Goal: Transaction & Acquisition: Purchase product/service

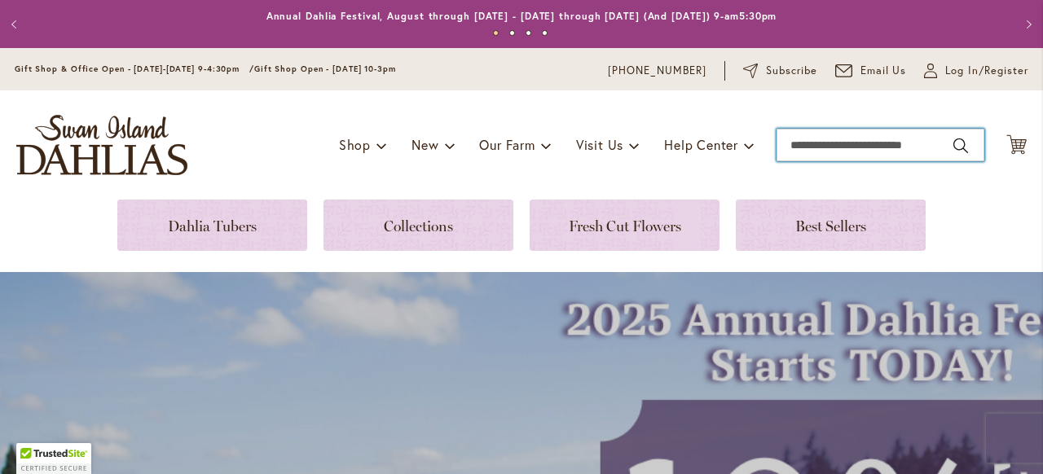
click at [828, 146] on input "Search" at bounding box center [880, 145] width 208 height 33
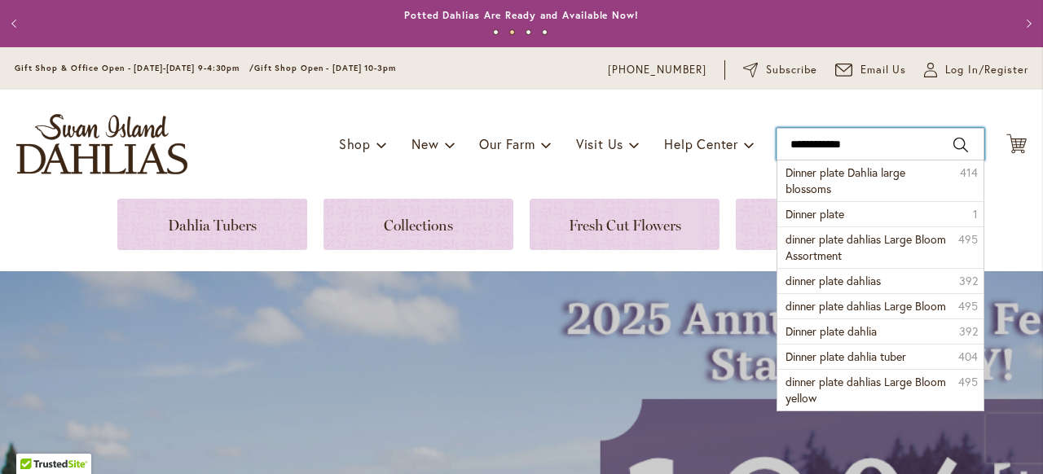
scroll to position [9, 0]
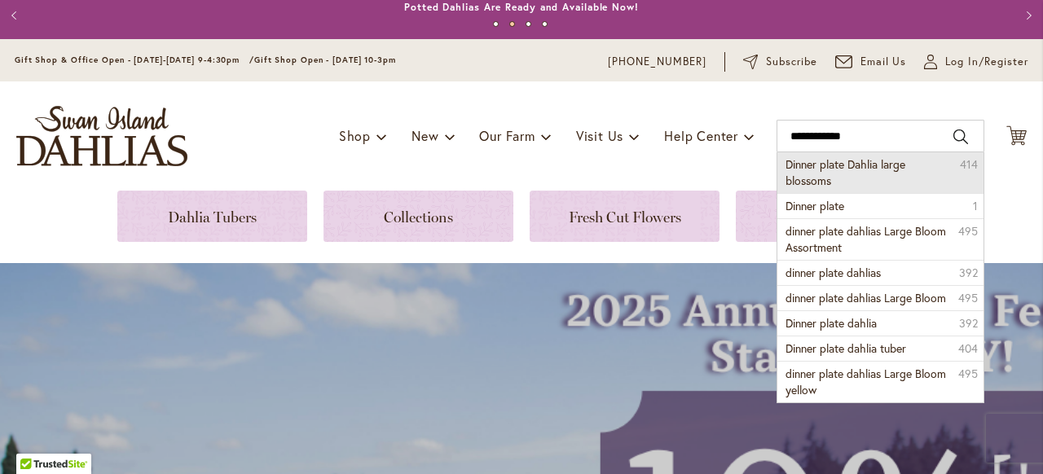
click at [837, 167] on span "Dinner plate Dahlia large blossoms" at bounding box center [845, 172] width 120 height 32
type input "**********"
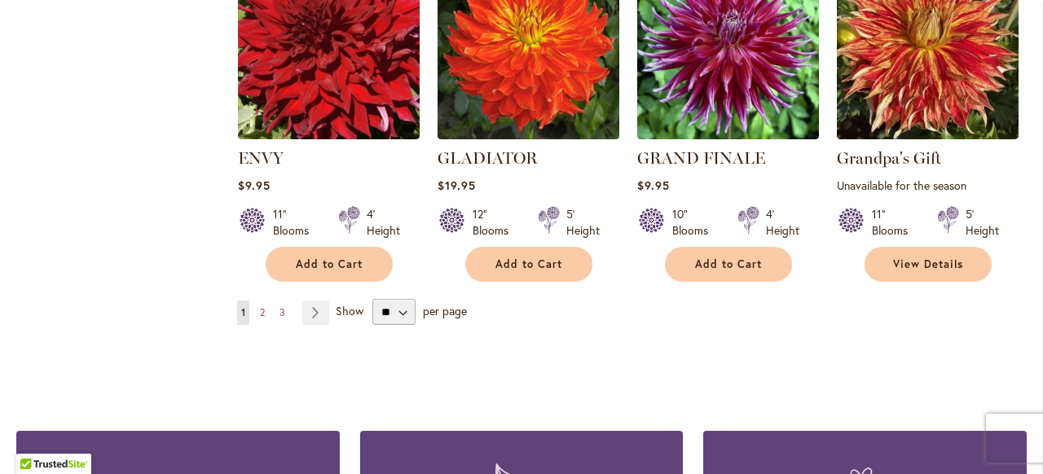
scroll to position [1471, 0]
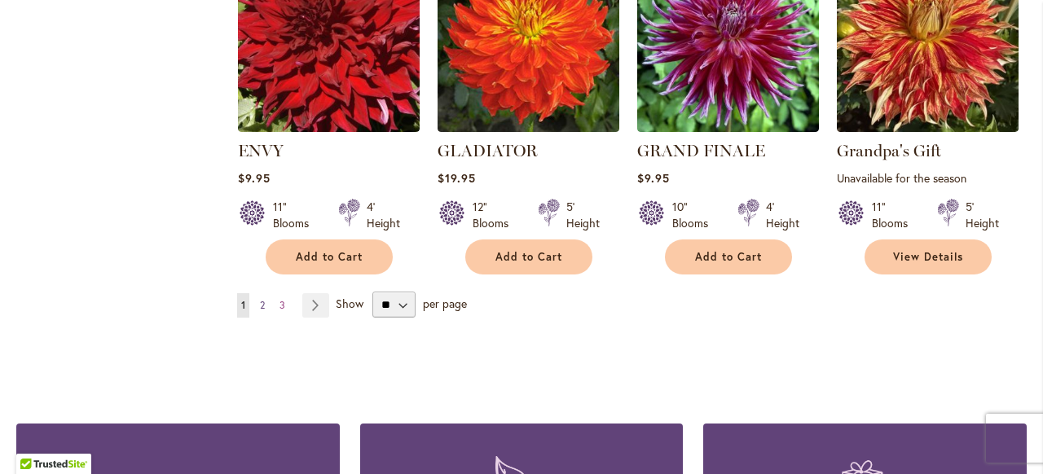
click at [262, 302] on span "2" at bounding box center [262, 305] width 5 height 12
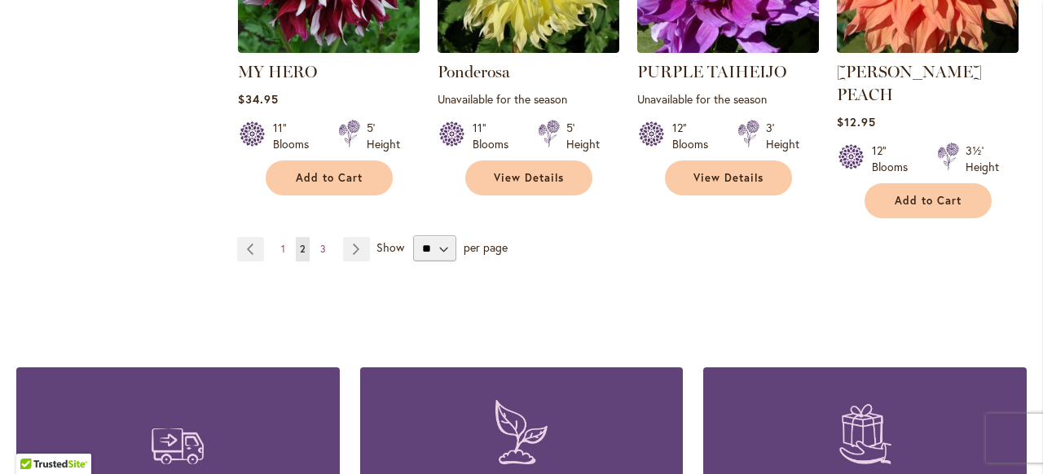
scroll to position [1536, 0]
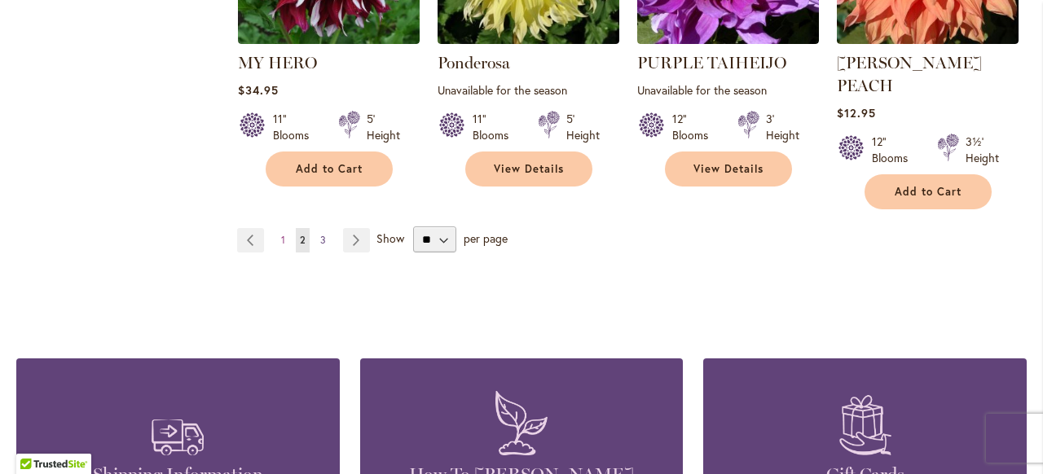
click at [323, 234] on span "3" at bounding box center [323, 240] width 6 height 12
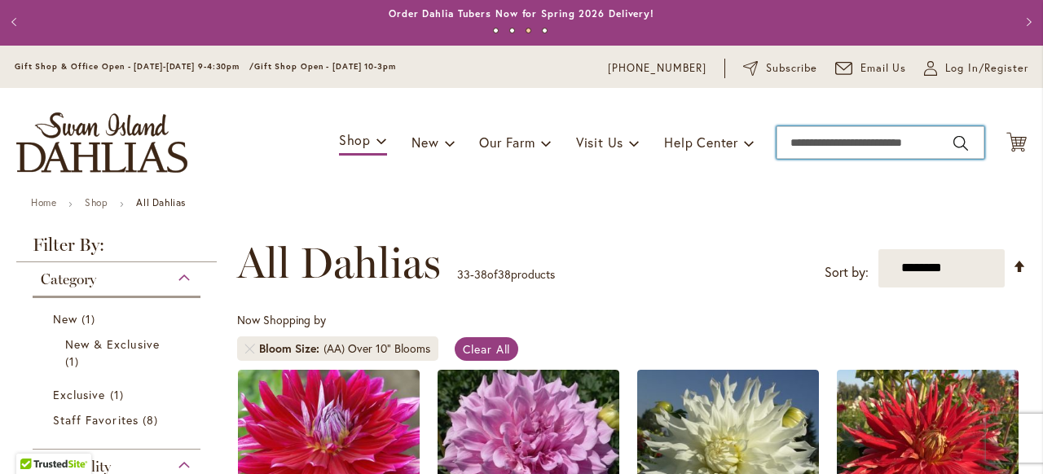
click at [831, 142] on input "Search" at bounding box center [880, 142] width 208 height 33
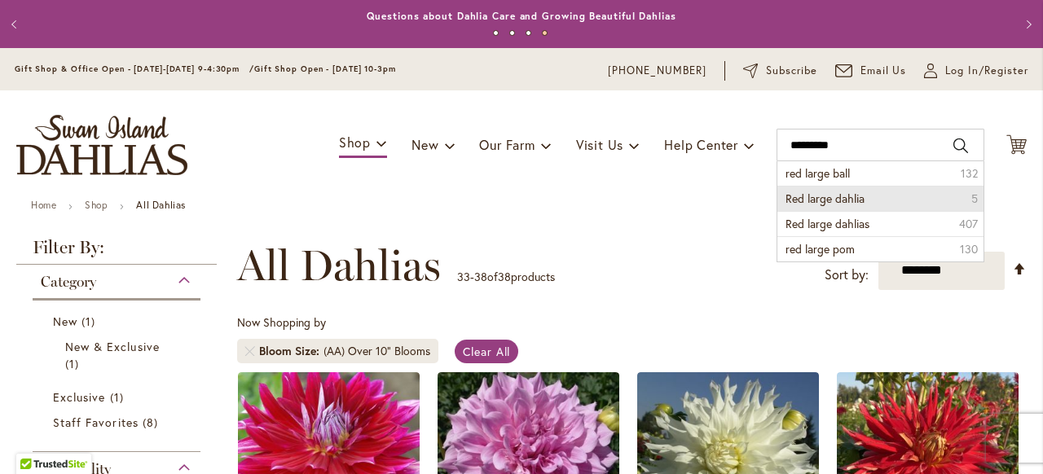
click at [849, 194] on span "Red large dahlia" at bounding box center [824, 198] width 79 height 15
type input "**********"
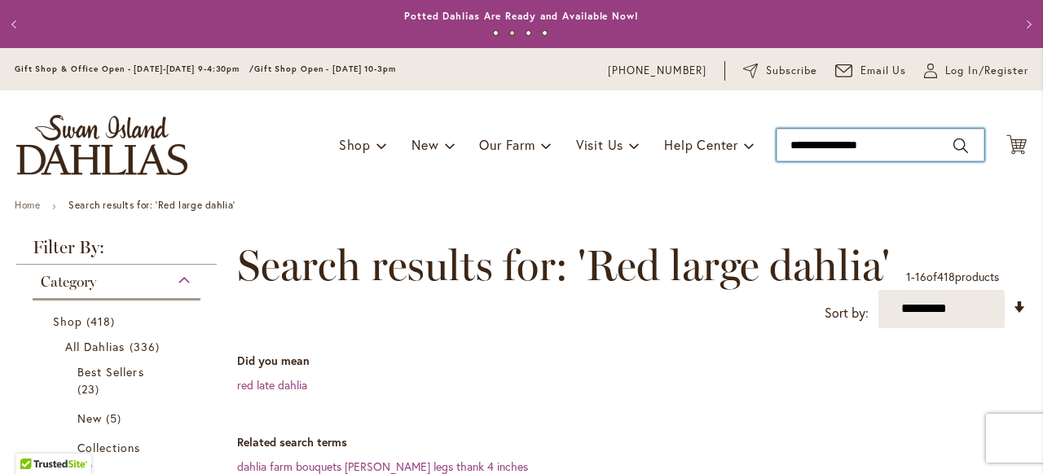
click at [843, 143] on input "**********" at bounding box center [880, 145] width 208 height 33
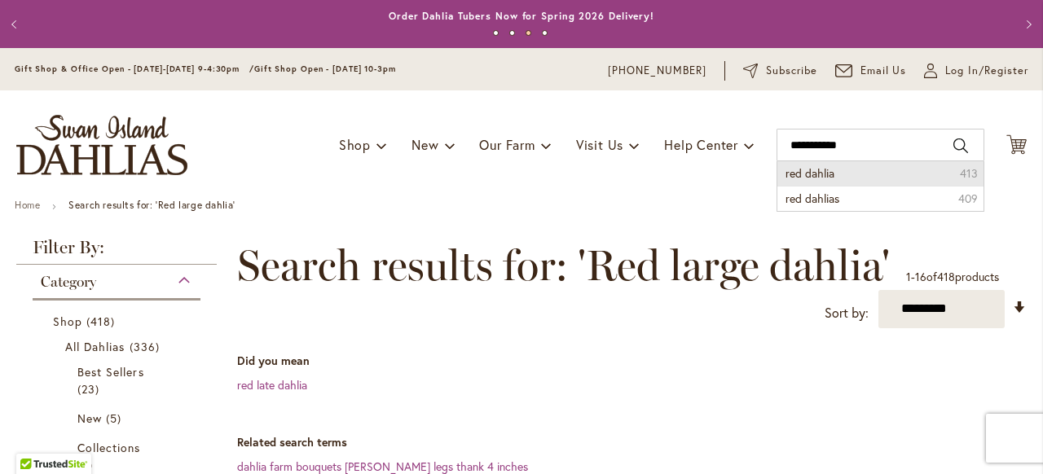
click at [887, 170] on li "red dahlia 413" at bounding box center [880, 173] width 206 height 24
type input "**********"
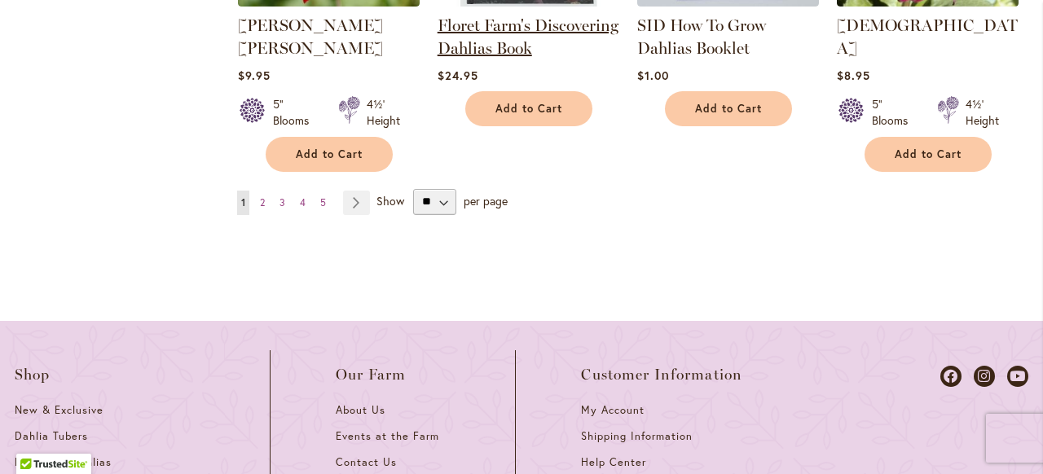
scroll to position [1689, 0]
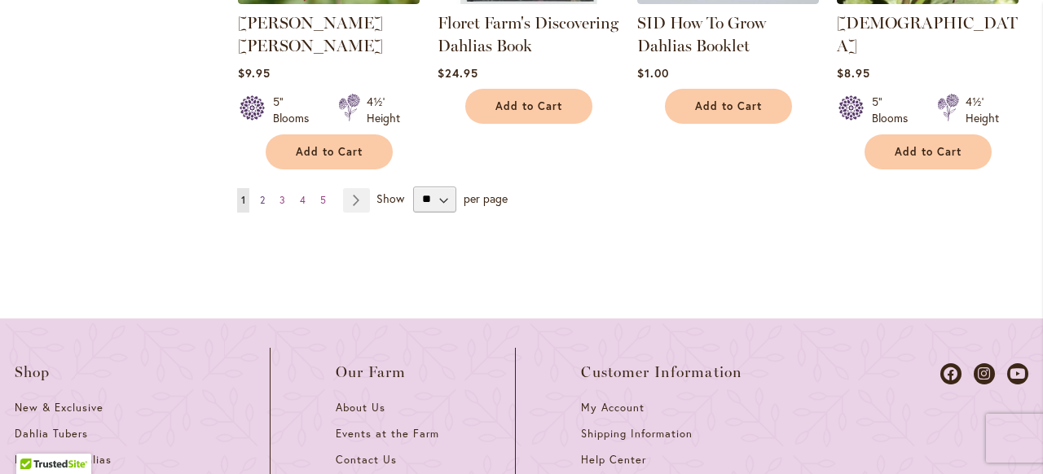
click at [262, 194] on span "2" at bounding box center [262, 200] width 5 height 12
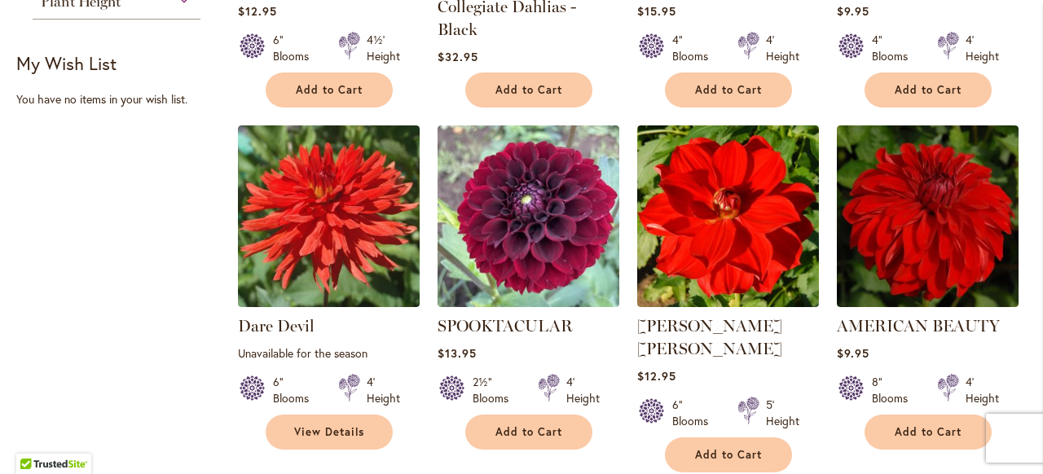
scroll to position [1098, 0]
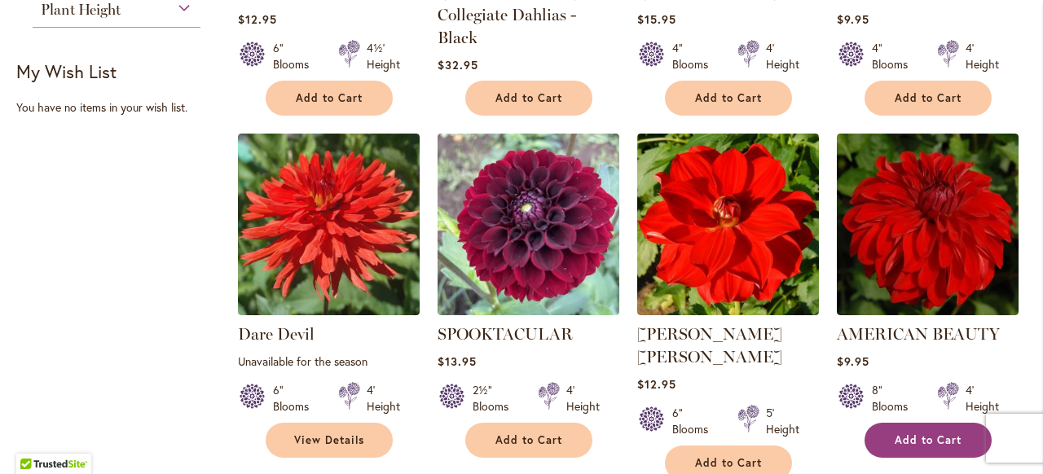
click at [929, 443] on span "Add to Cart" at bounding box center [927, 440] width 67 height 14
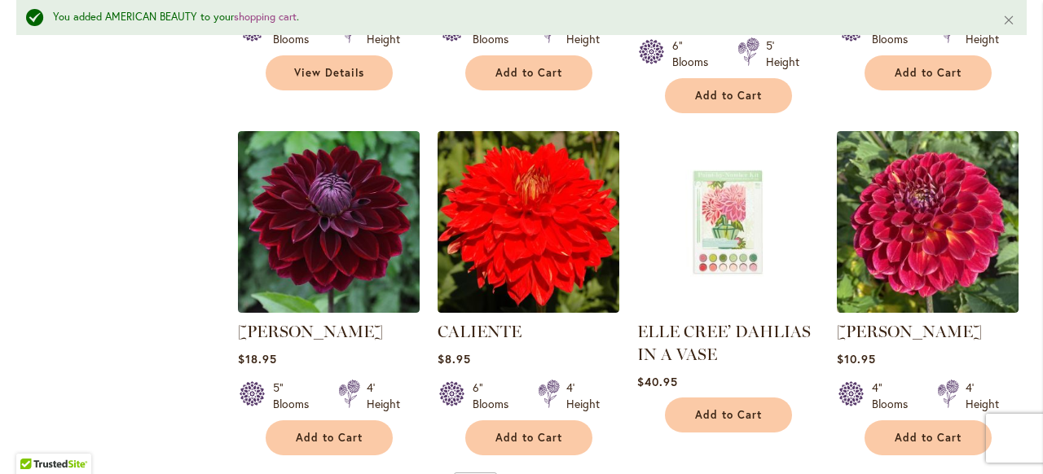
scroll to position [1515, 0]
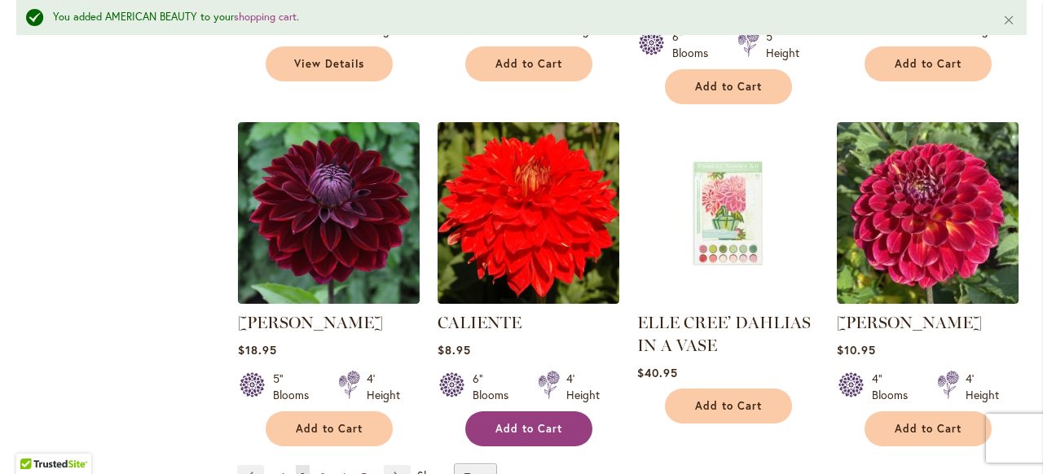
click at [549, 422] on span "Add to Cart" at bounding box center [528, 429] width 67 height 14
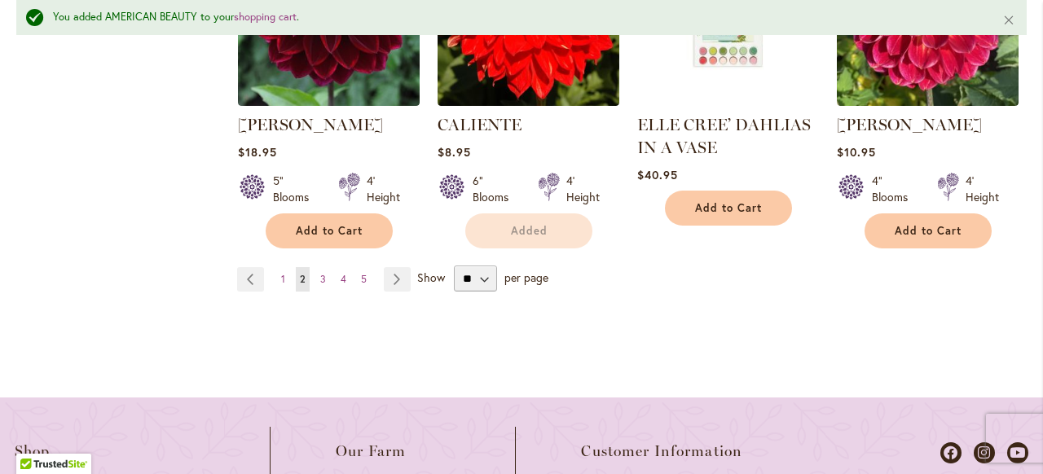
scroll to position [1724, 0]
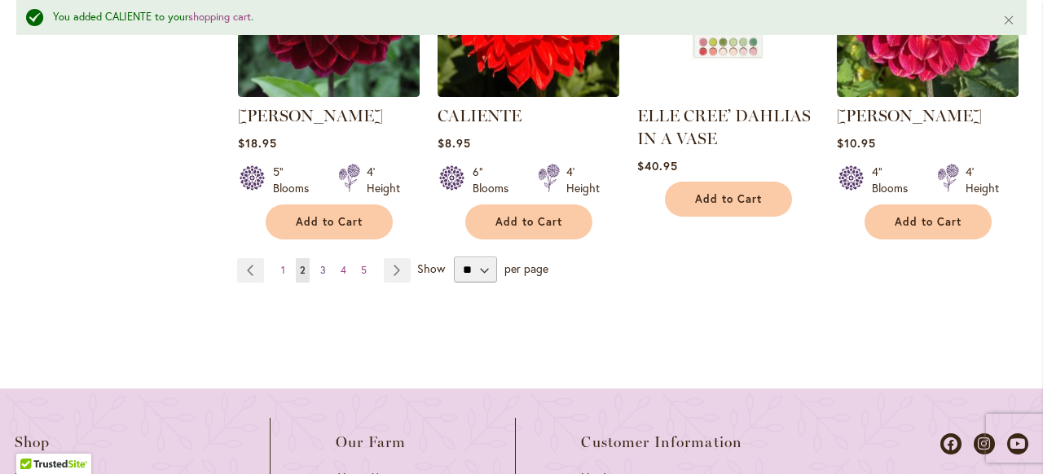
click at [322, 264] on span "3" at bounding box center [323, 270] width 6 height 12
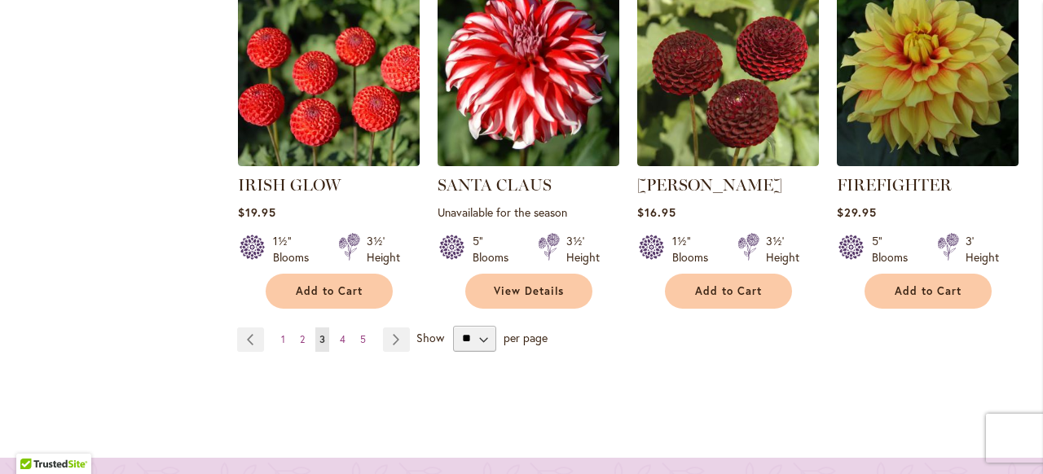
scroll to position [1553, 0]
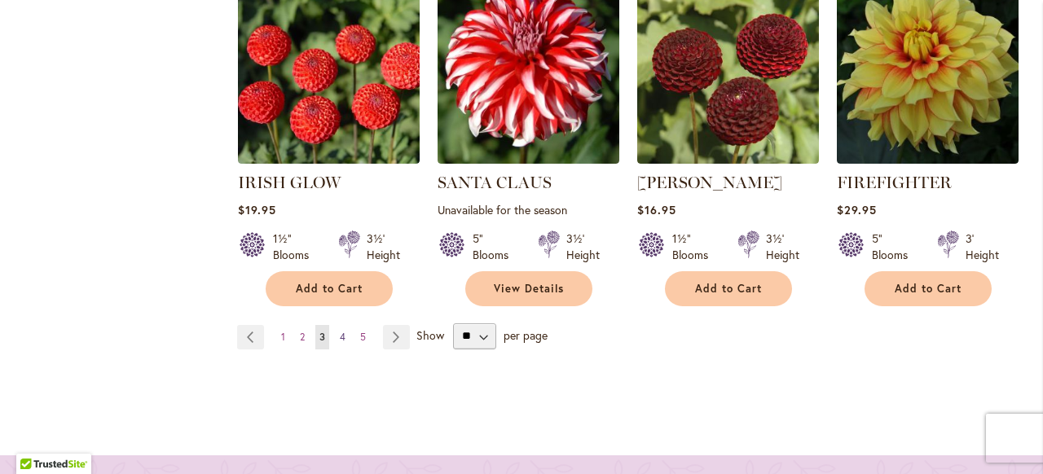
click at [343, 336] on span "4" at bounding box center [343, 337] width 6 height 12
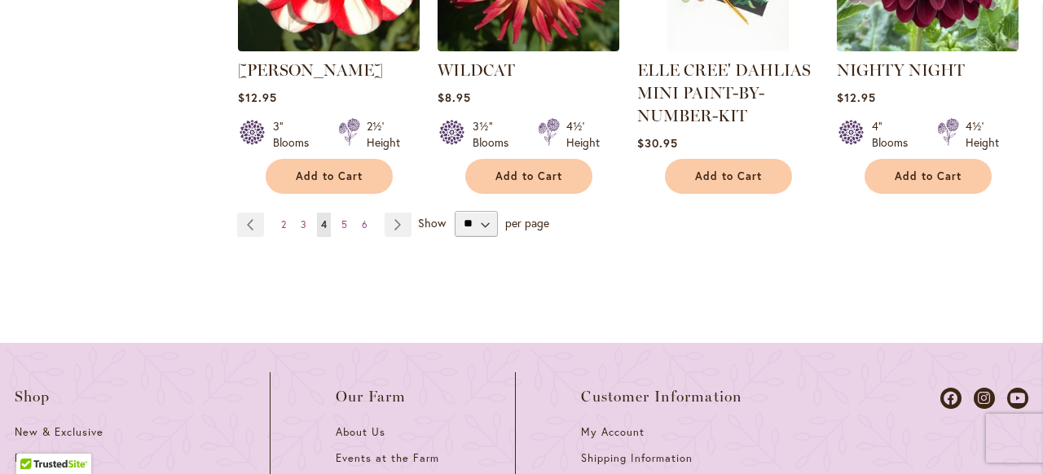
scroll to position [1689, 0]
click at [345, 222] on span "5" at bounding box center [344, 223] width 6 height 12
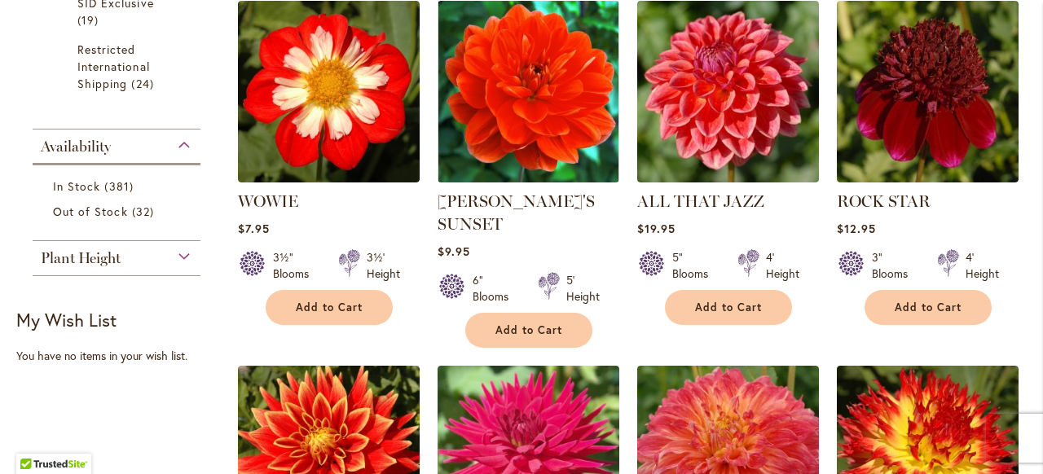
scroll to position [851, 0]
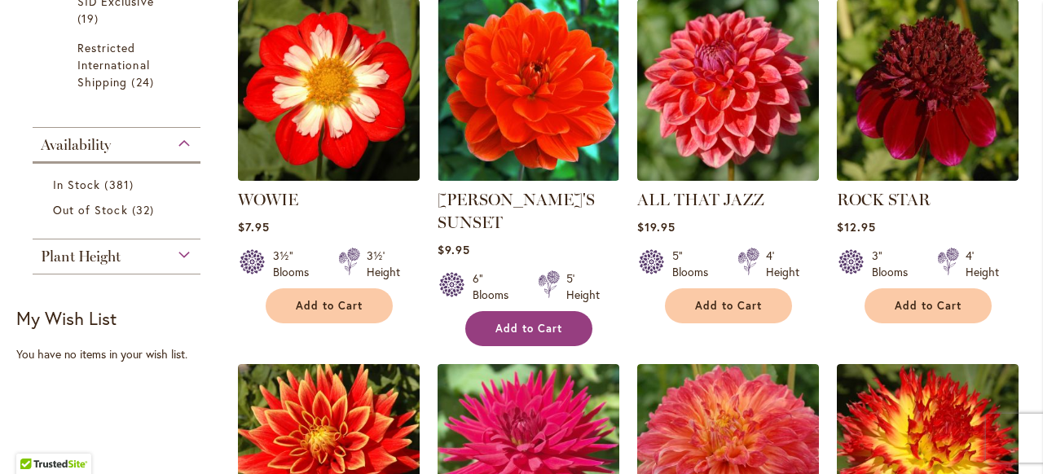
click at [564, 334] on button "Add to Cart" at bounding box center [528, 328] width 127 height 35
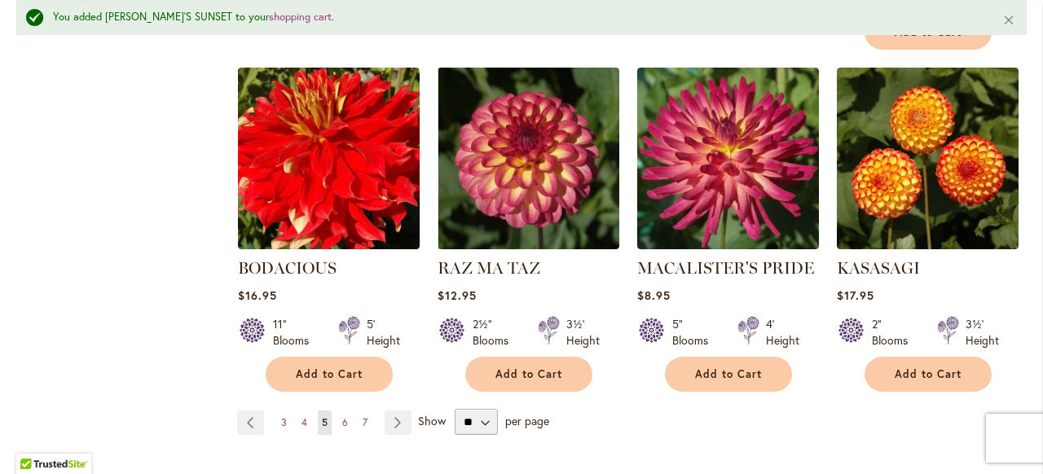
scroll to position [1559, 0]
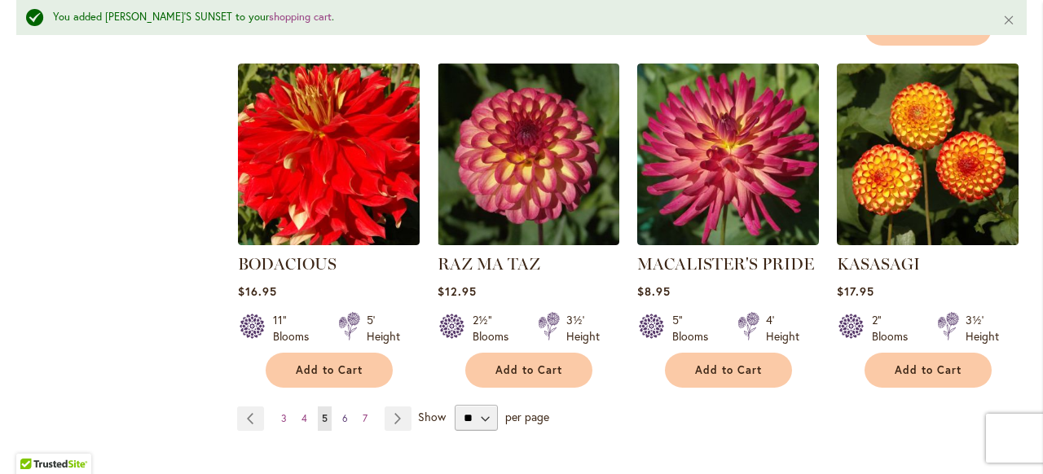
click at [342, 412] on span "6" at bounding box center [345, 418] width 6 height 12
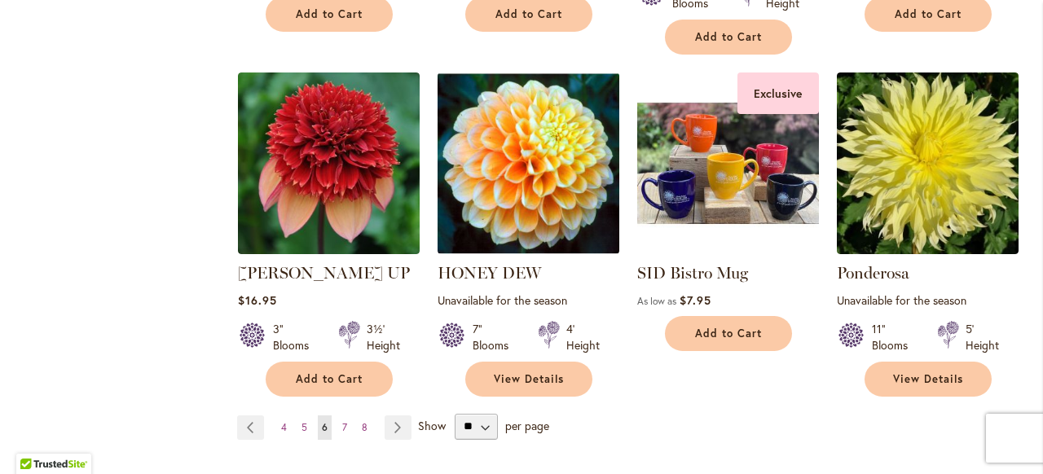
scroll to position [1509, 0]
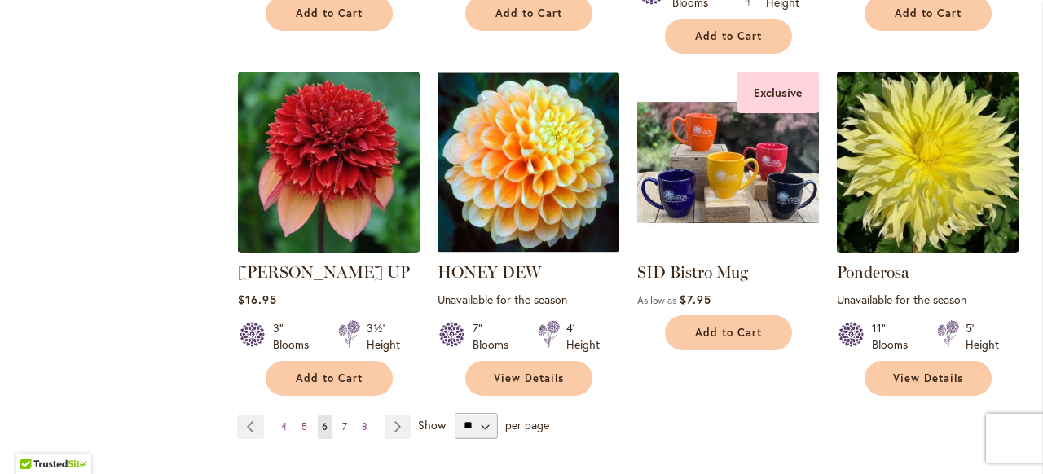
click at [344, 420] on span "7" at bounding box center [344, 426] width 5 height 12
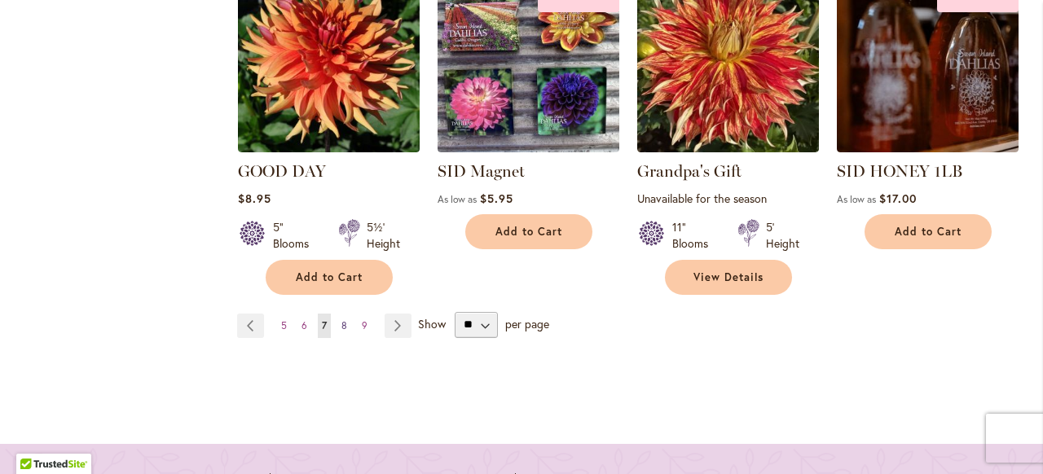
scroll to position [1591, 0]
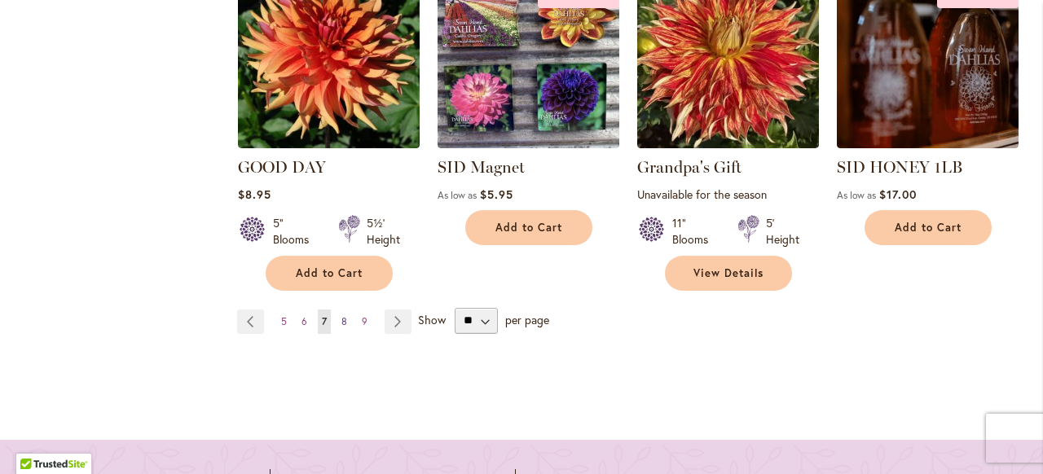
click at [343, 315] on span "8" at bounding box center [344, 321] width 6 height 12
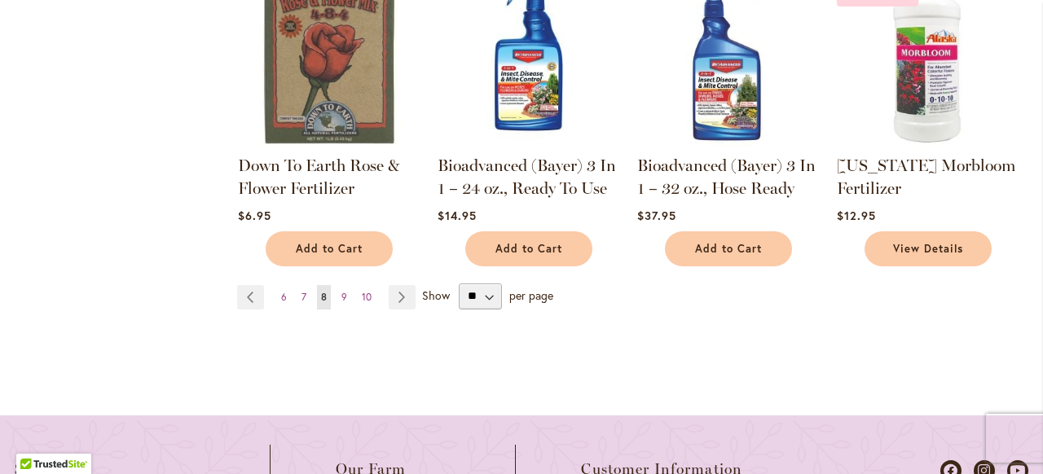
scroll to position [1589, 0]
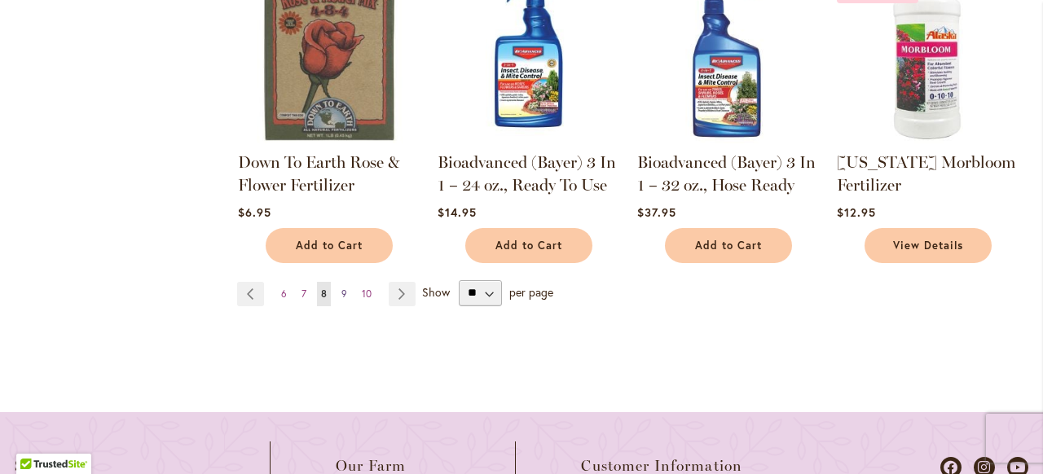
click at [344, 289] on span "9" at bounding box center [344, 294] width 6 height 12
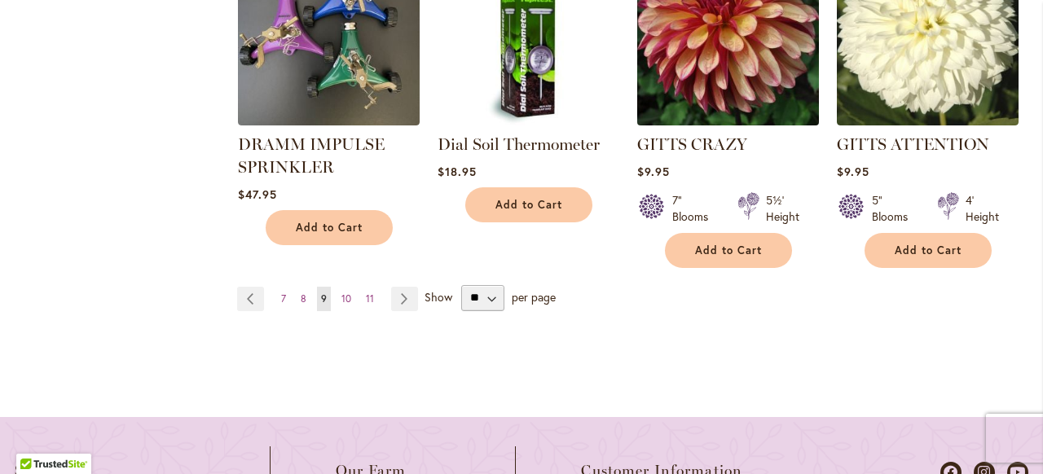
scroll to position [1592, 0]
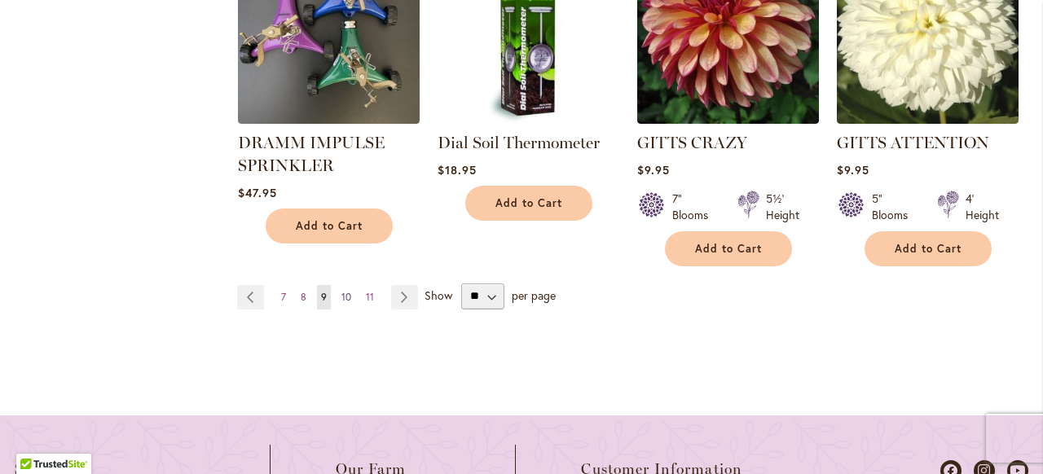
click at [346, 295] on span "10" at bounding box center [346, 297] width 10 height 12
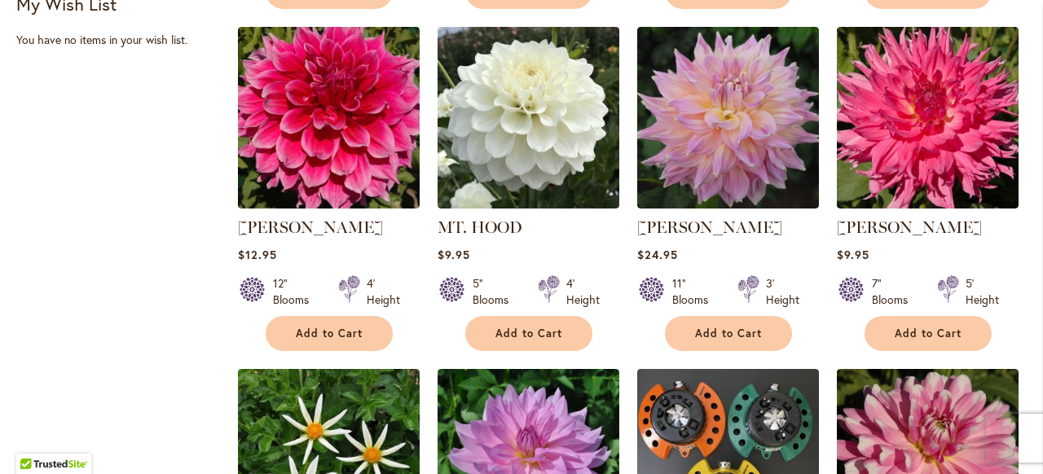
scroll to position [1177, 0]
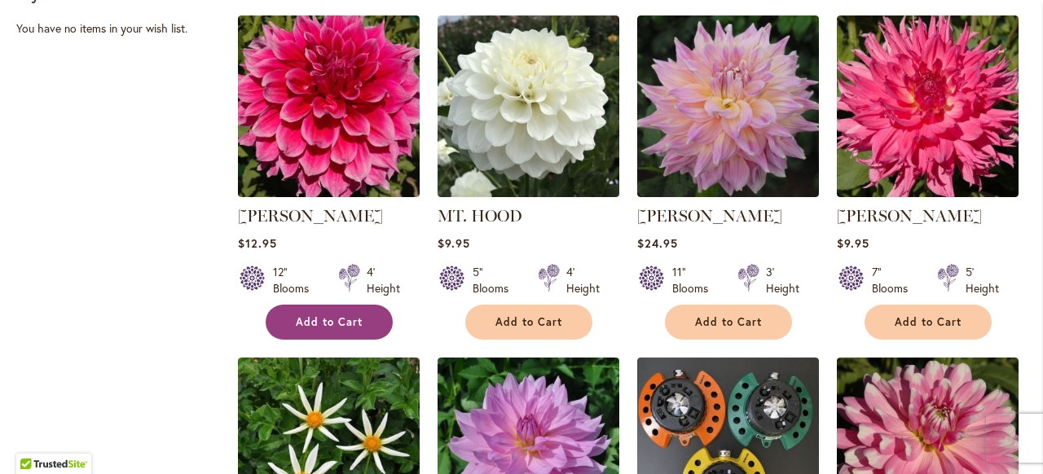
click at [345, 321] on span "Add to Cart" at bounding box center [329, 322] width 67 height 14
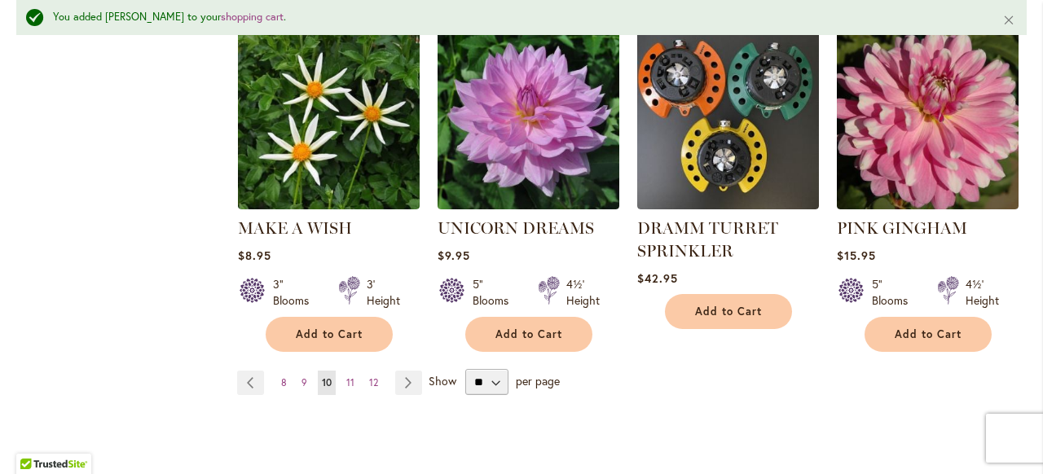
scroll to position [1550, 0]
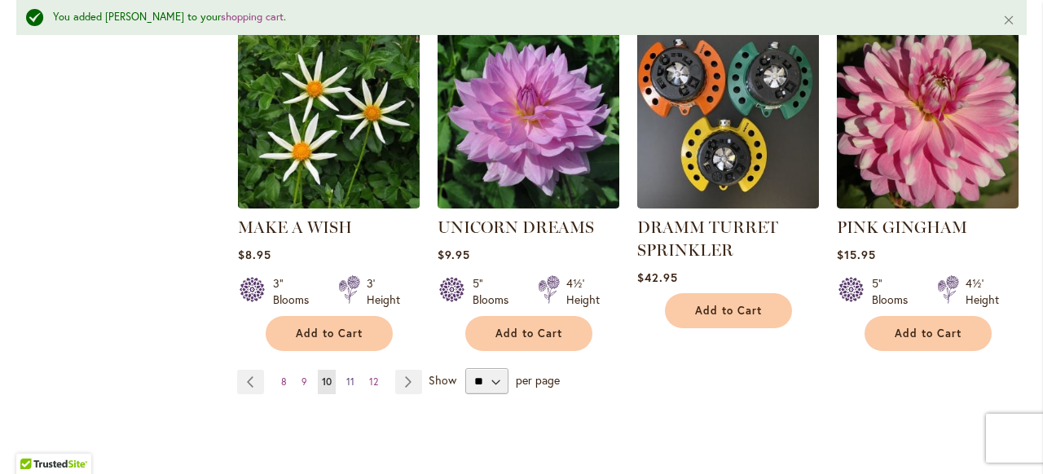
click at [353, 381] on span "11" at bounding box center [350, 382] width 8 height 12
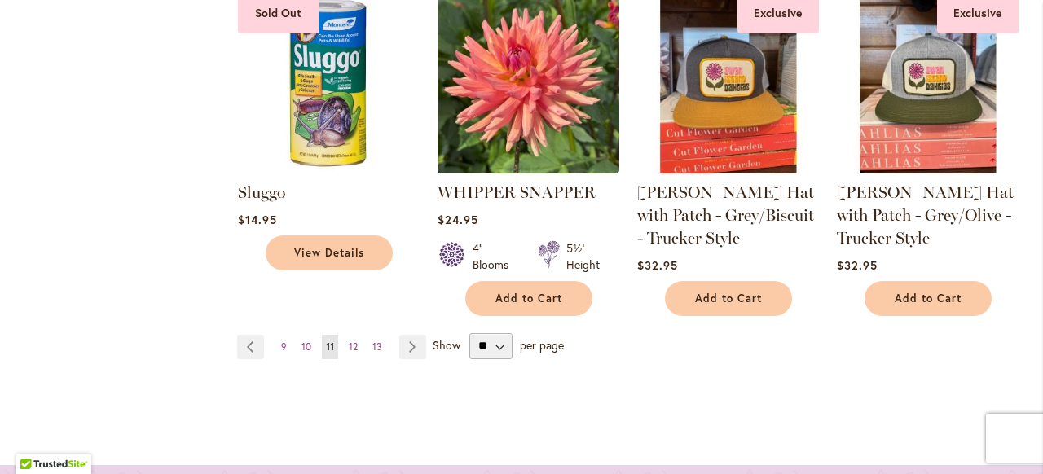
scroll to position [1500, 0]
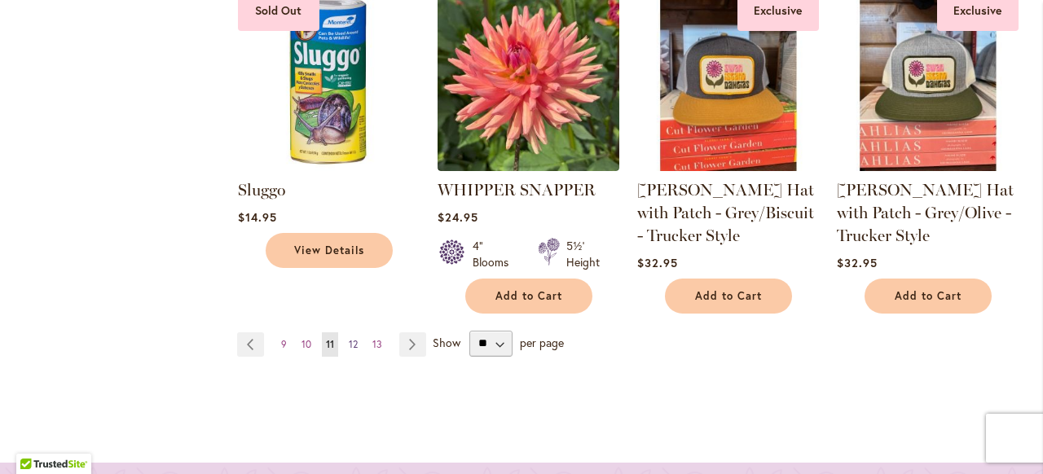
click at [355, 345] on span "12" at bounding box center [353, 344] width 9 height 12
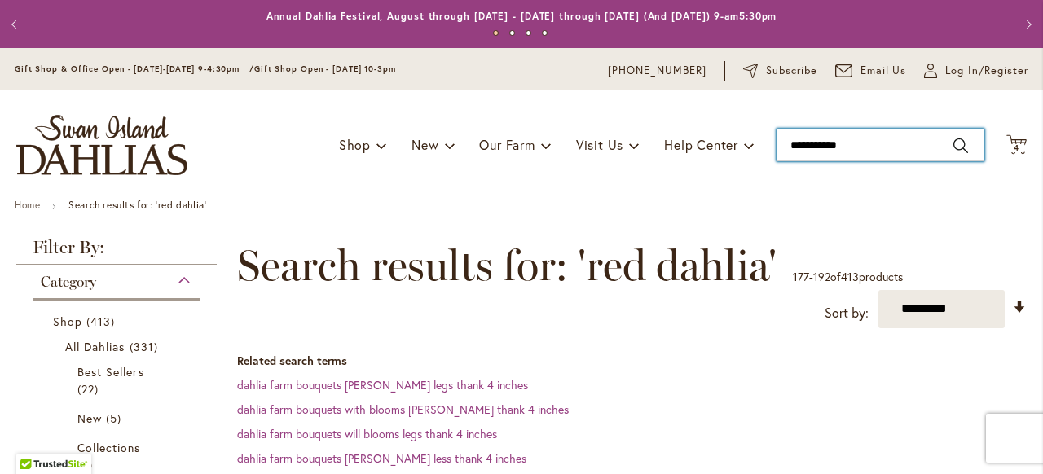
click at [862, 142] on input "**********" at bounding box center [880, 145] width 208 height 33
type input "*"
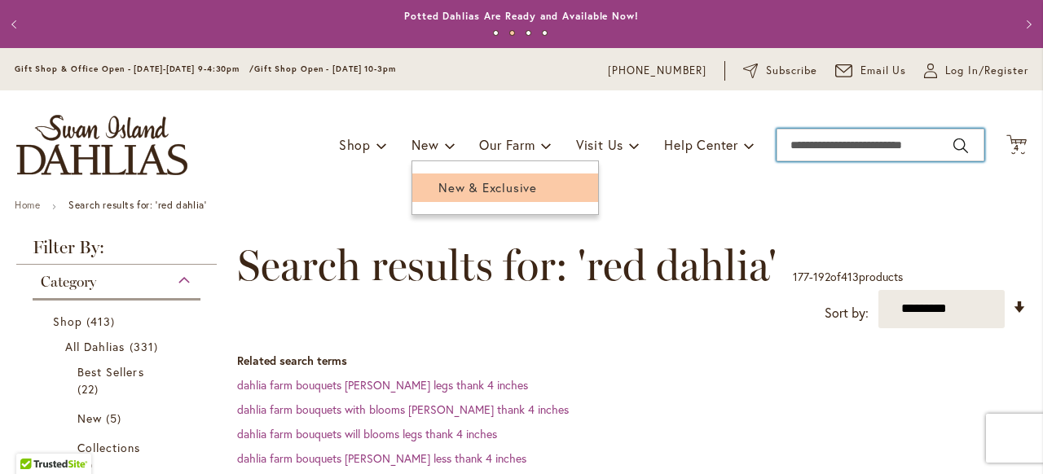
click at [456, 187] on span "New & Exclusive" at bounding box center [487, 187] width 99 height 16
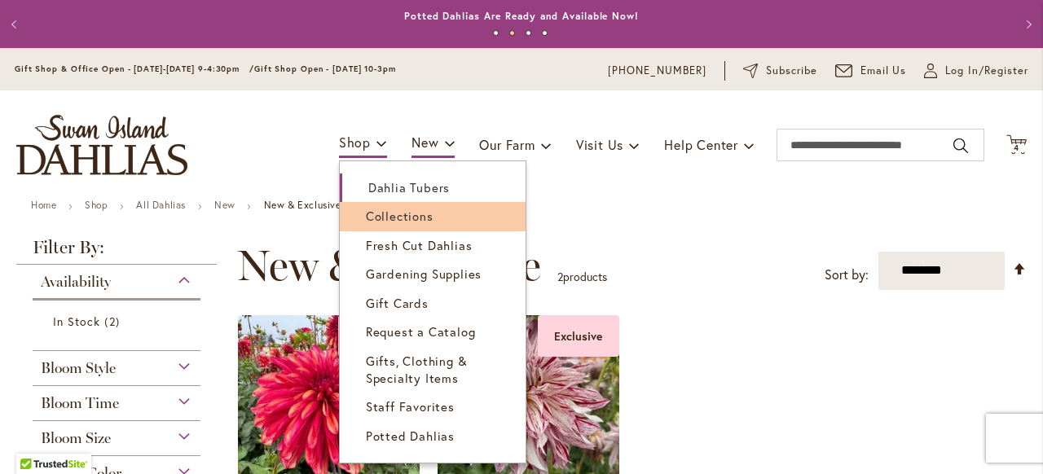
click at [395, 216] on span "Collections" at bounding box center [400, 216] width 68 height 16
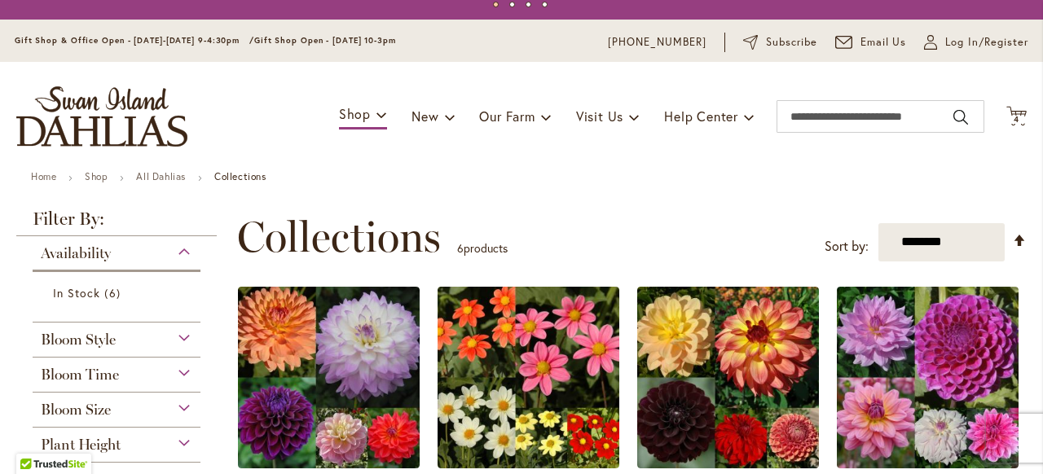
scroll to position [41, 0]
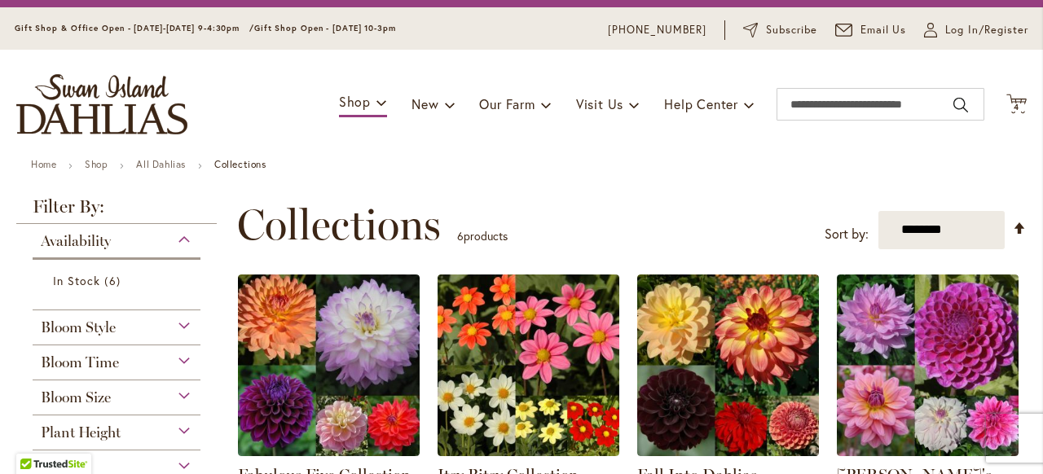
click at [187, 394] on div "Bloom Size" at bounding box center [117, 393] width 168 height 26
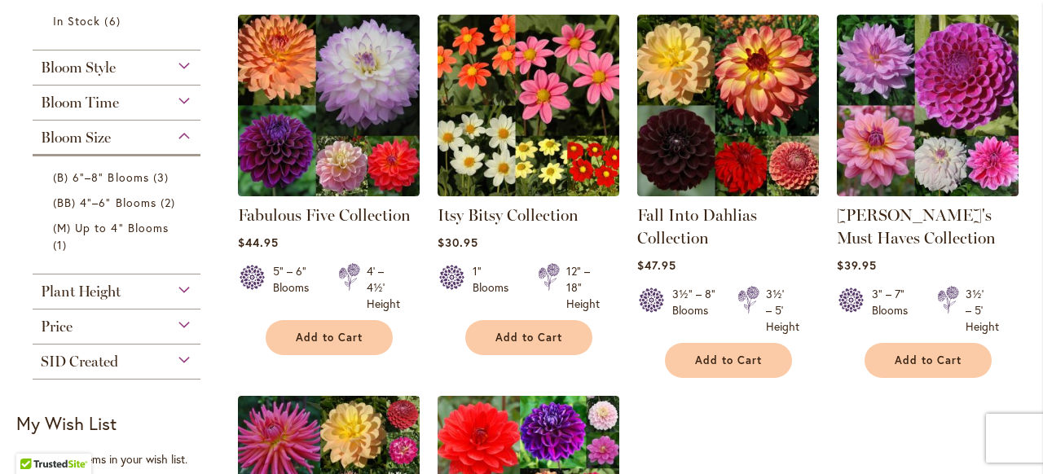
scroll to position [349, 0]
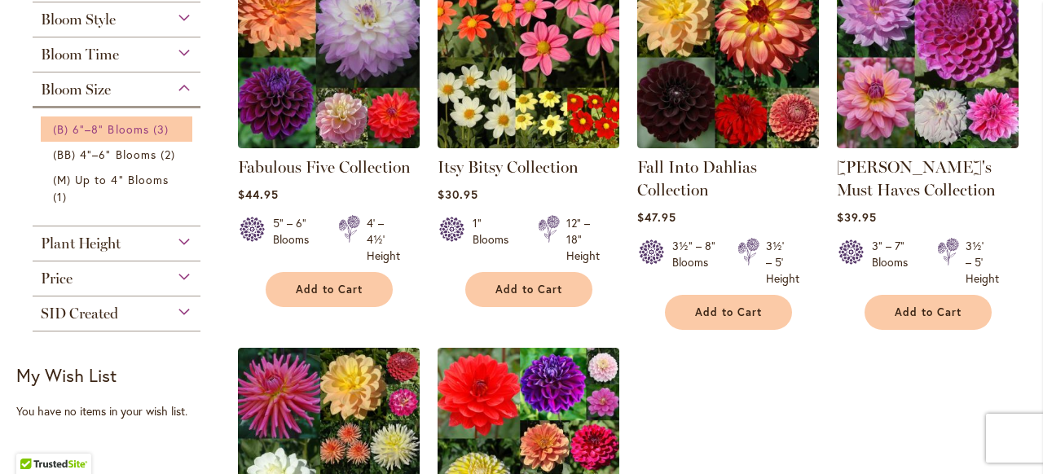
click at [150, 128] on link "(B) 6"–8" Blooms 3 items" at bounding box center [118, 129] width 131 height 17
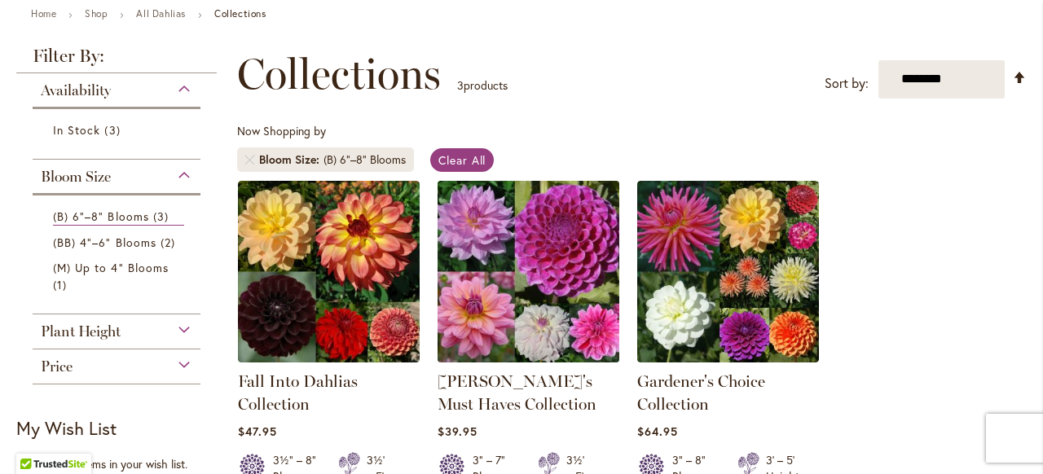
scroll to position [174, 0]
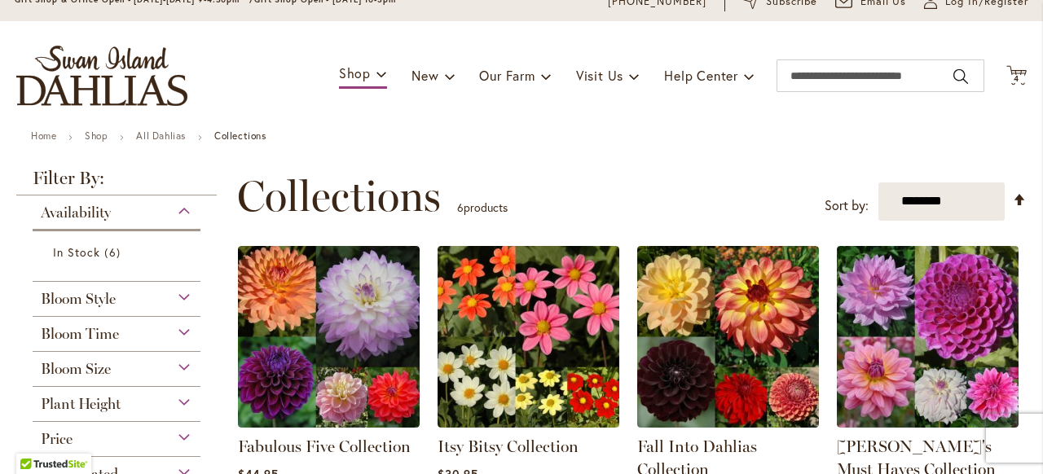
scroll to position [64, 0]
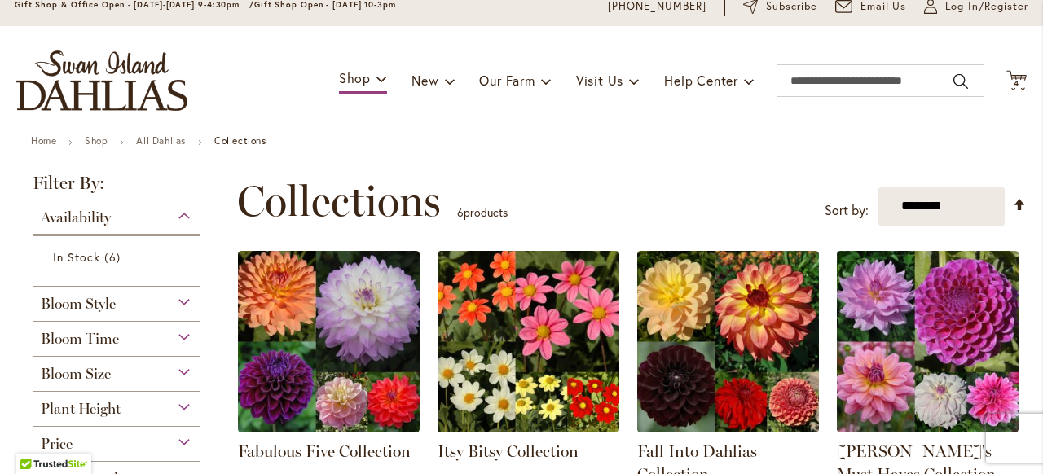
click at [182, 213] on div "Availability" at bounding box center [117, 213] width 168 height 26
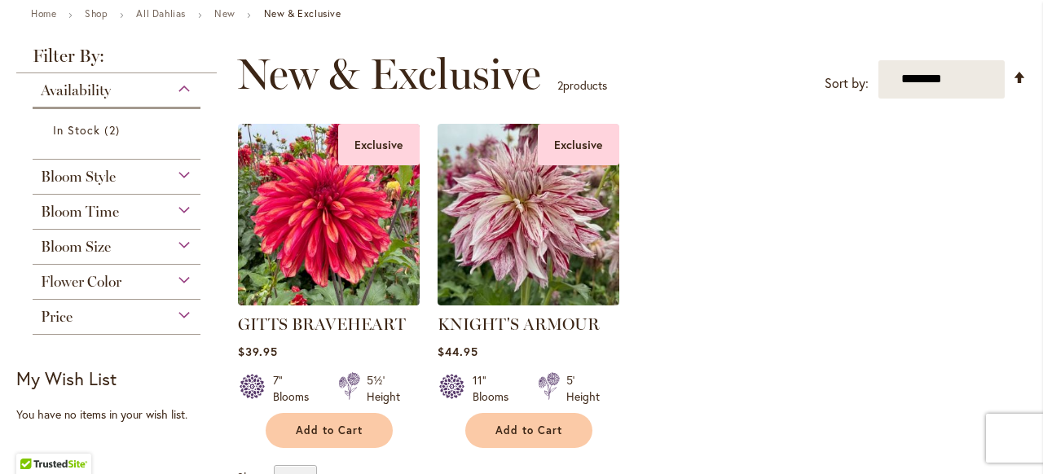
scroll to position [193, 0]
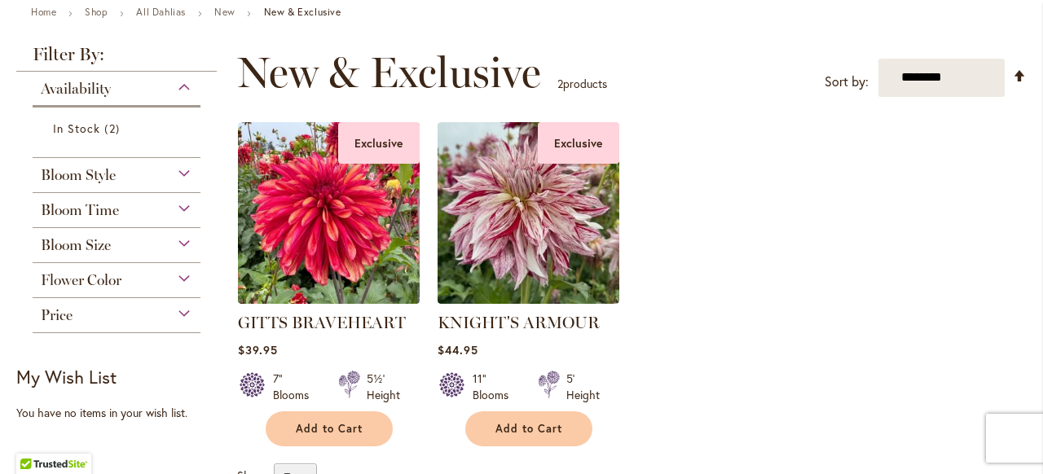
click at [182, 241] on div "Bloom Size" at bounding box center [117, 241] width 168 height 26
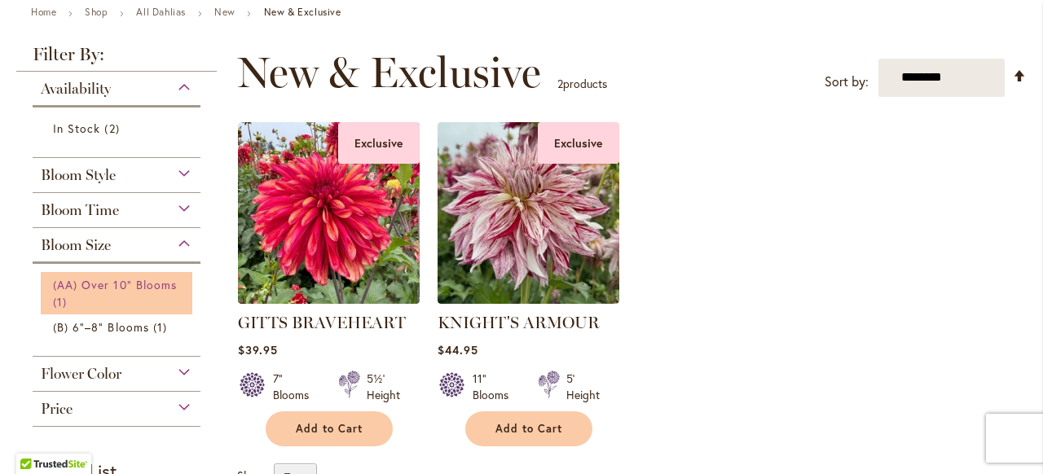
click at [151, 283] on span "(AA) Over 10" Blooms" at bounding box center [115, 284] width 124 height 15
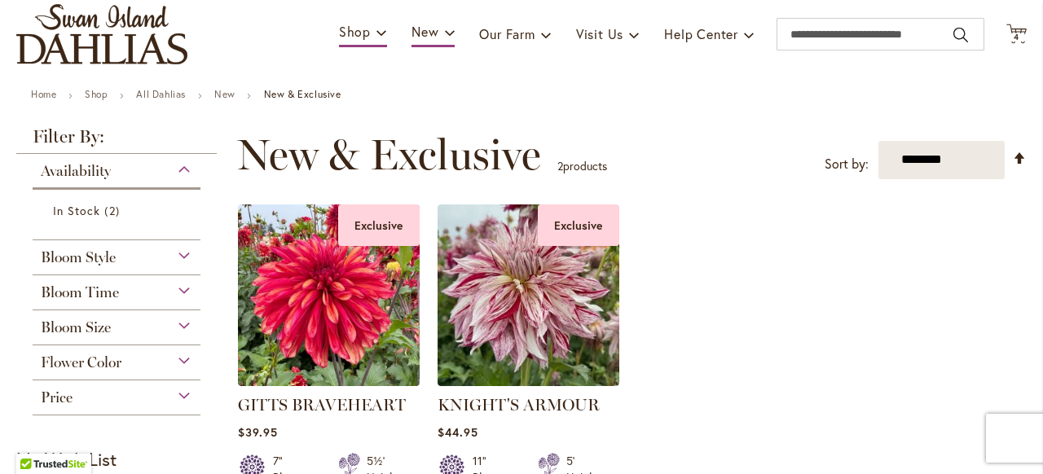
scroll to position [118, 0]
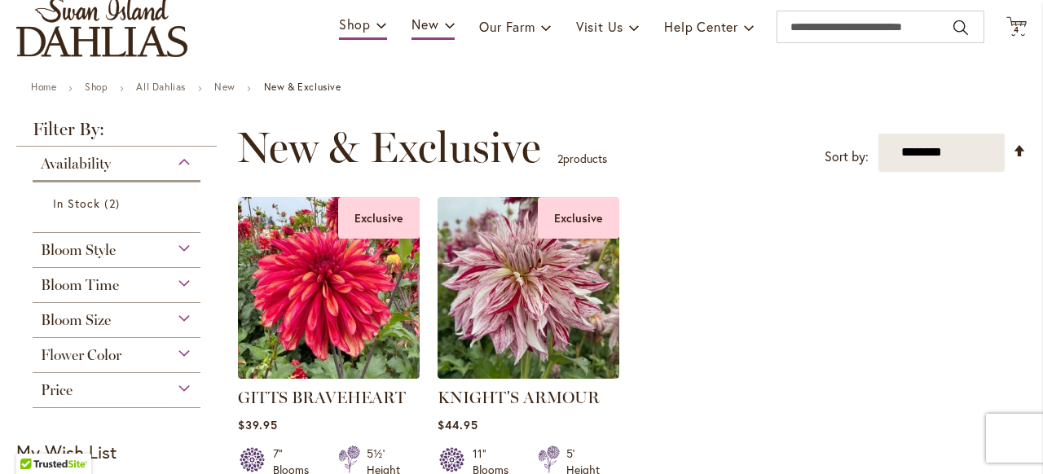
click at [183, 317] on div "Bloom Size" at bounding box center [117, 316] width 168 height 26
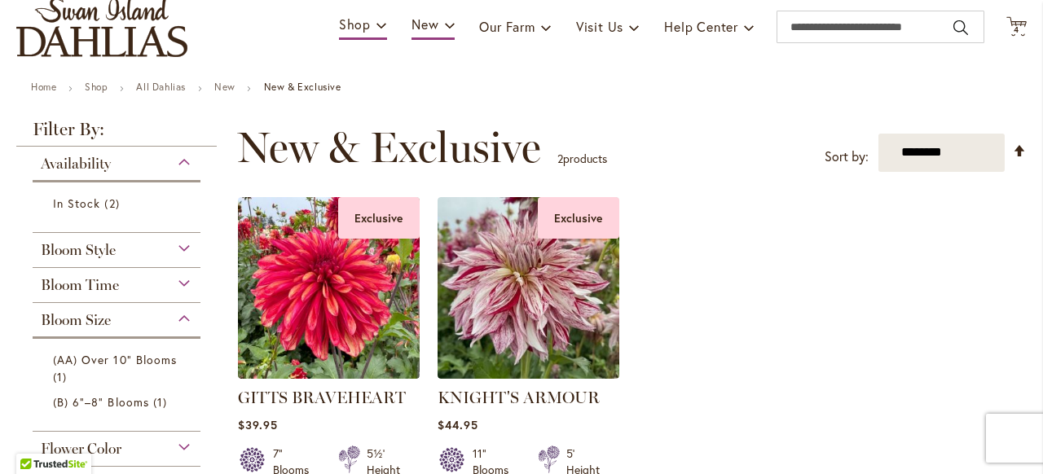
scroll to position [119, 0]
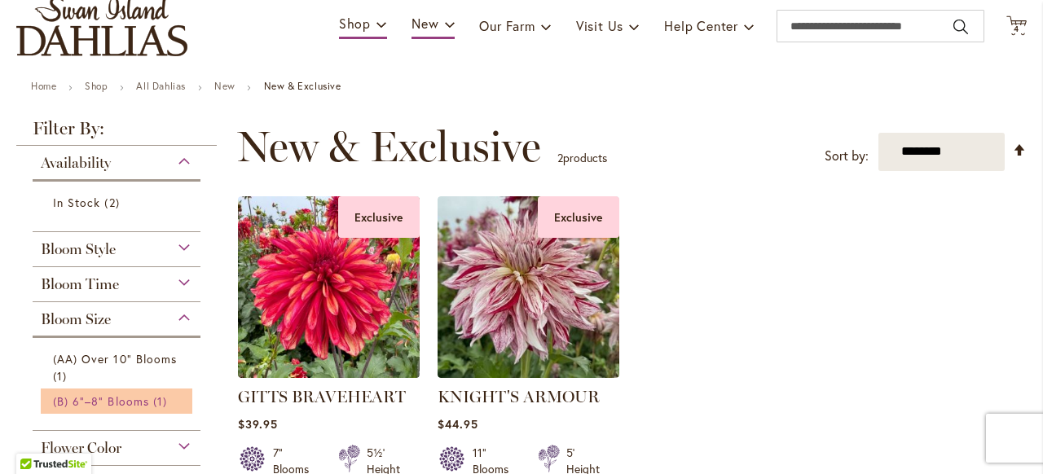
click at [131, 402] on span "(B) 6"–8" Blooms" at bounding box center [101, 400] width 96 height 15
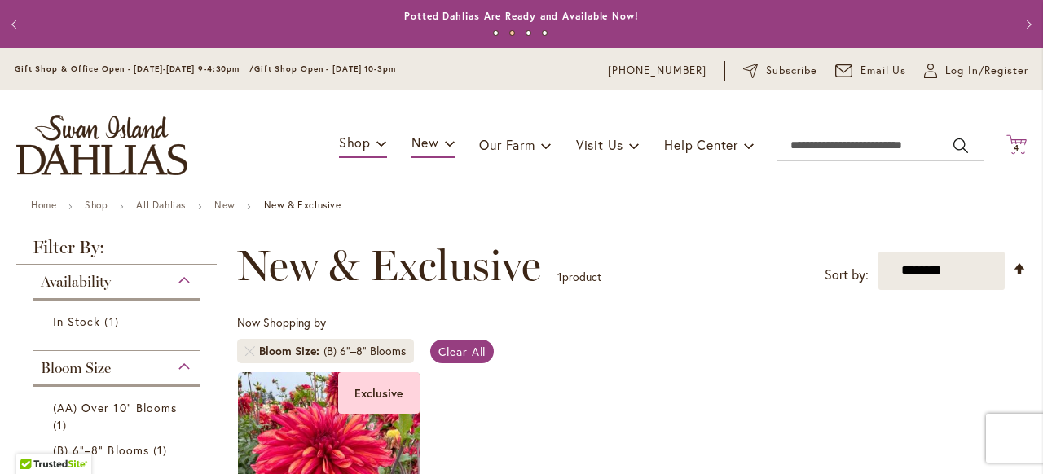
click at [1019, 144] on span "4 4 items" at bounding box center [1016, 148] width 16 height 8
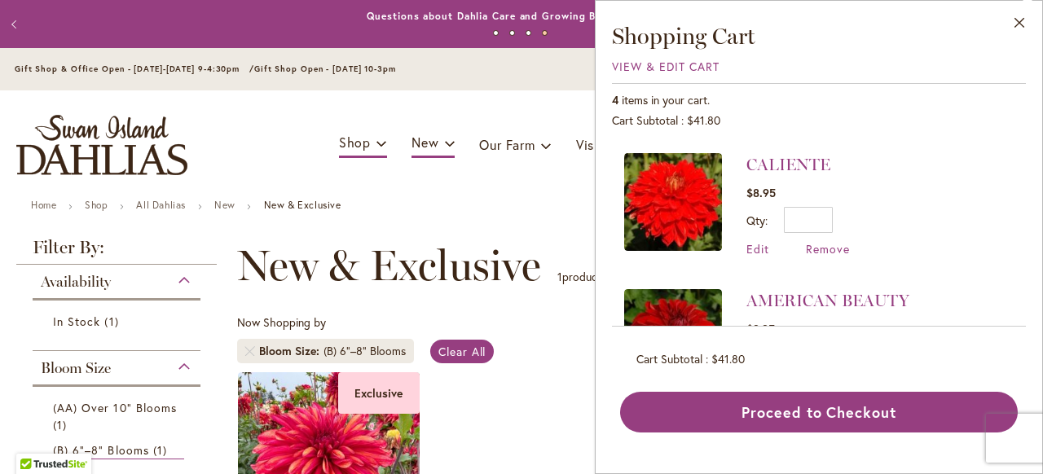
scroll to position [239, 0]
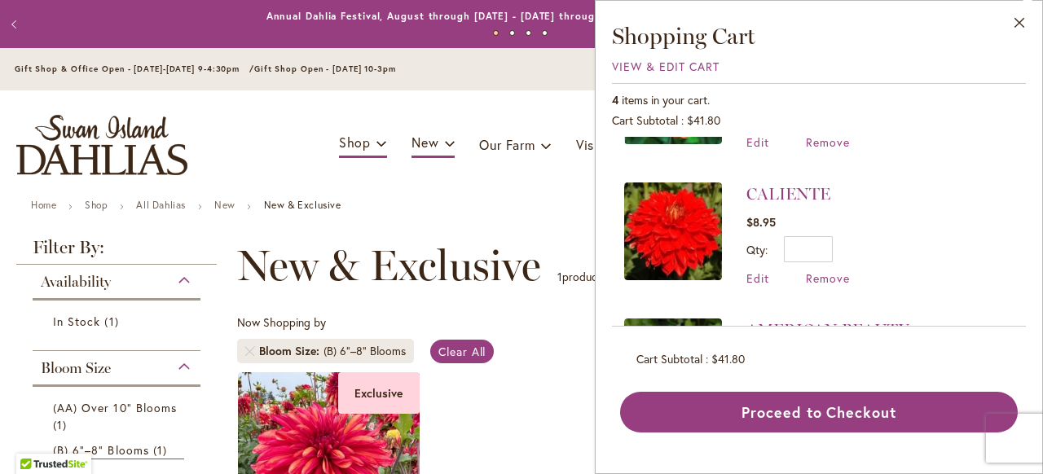
click at [676, 230] on img at bounding box center [673, 231] width 98 height 98
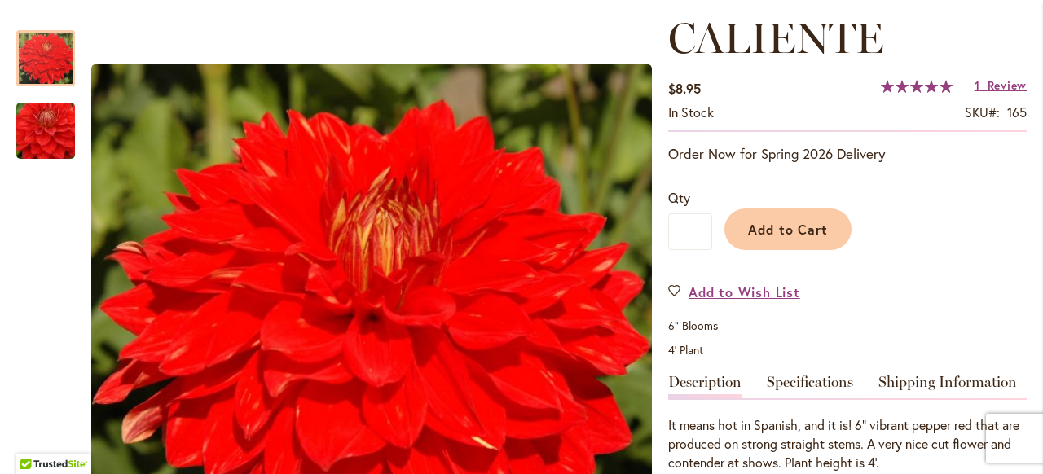
scroll to position [183, 0]
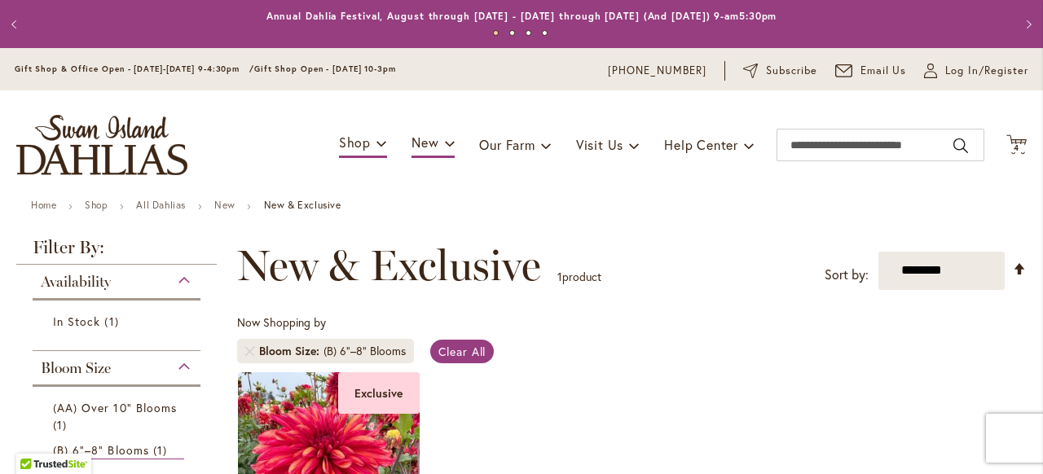
click at [1014, 143] on span "4" at bounding box center [1016, 148] width 6 height 11
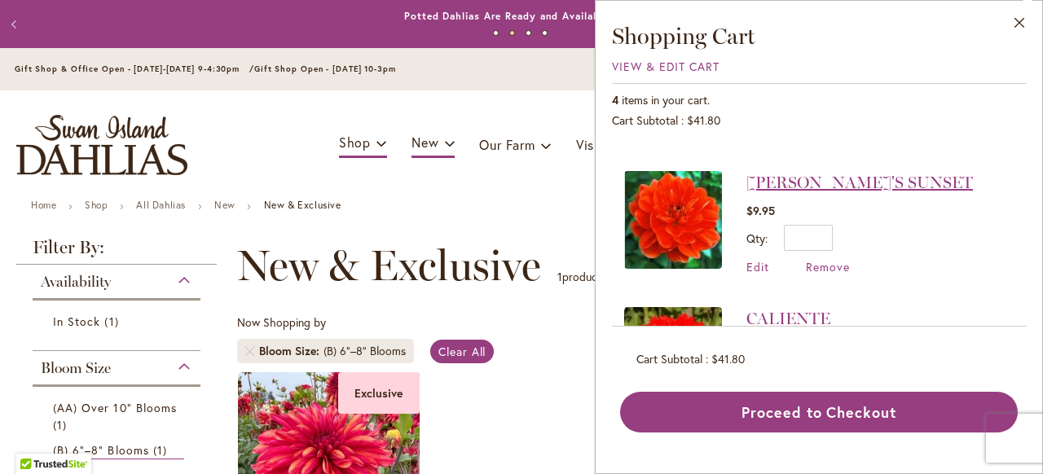
scroll to position [113, 0]
click at [687, 230] on img at bounding box center [673, 221] width 98 height 98
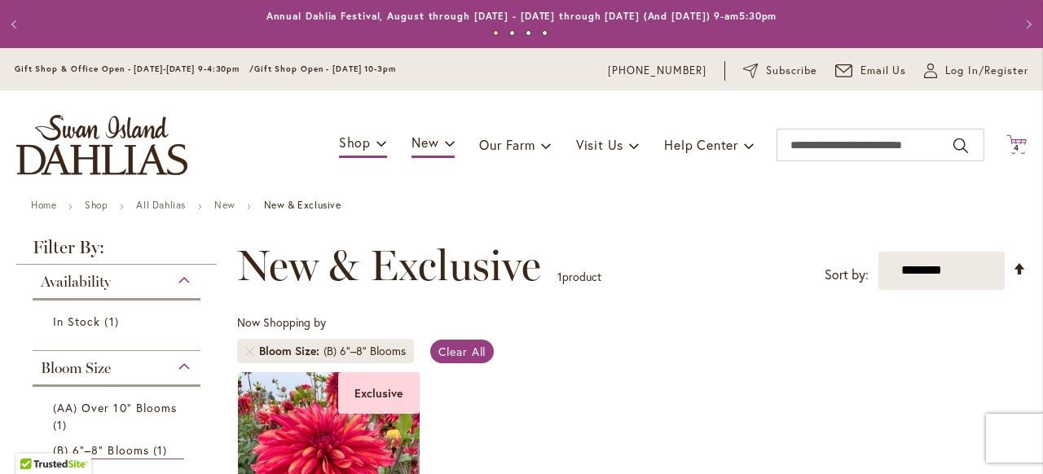
click at [1017, 140] on icon "Cart .cls-1 { fill: #231f20; }" at bounding box center [1016, 144] width 20 height 20
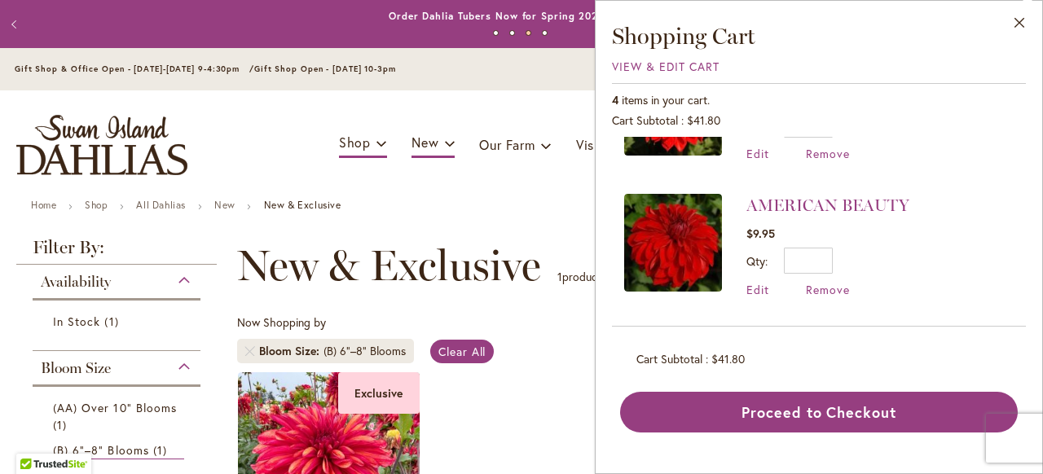
scroll to position [363, 0]
click at [834, 289] on span "Remove" at bounding box center [828, 289] width 44 height 15
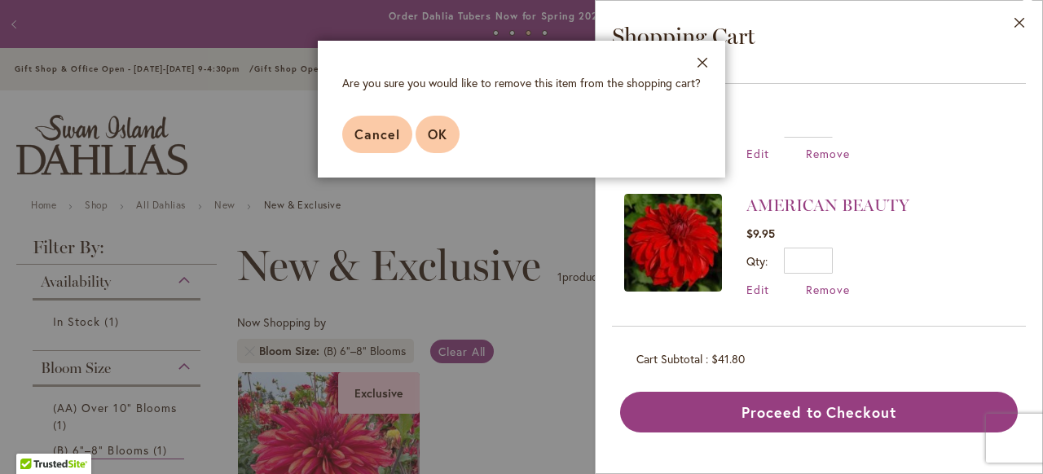
click at [437, 137] on span "OK" at bounding box center [438, 133] width 20 height 17
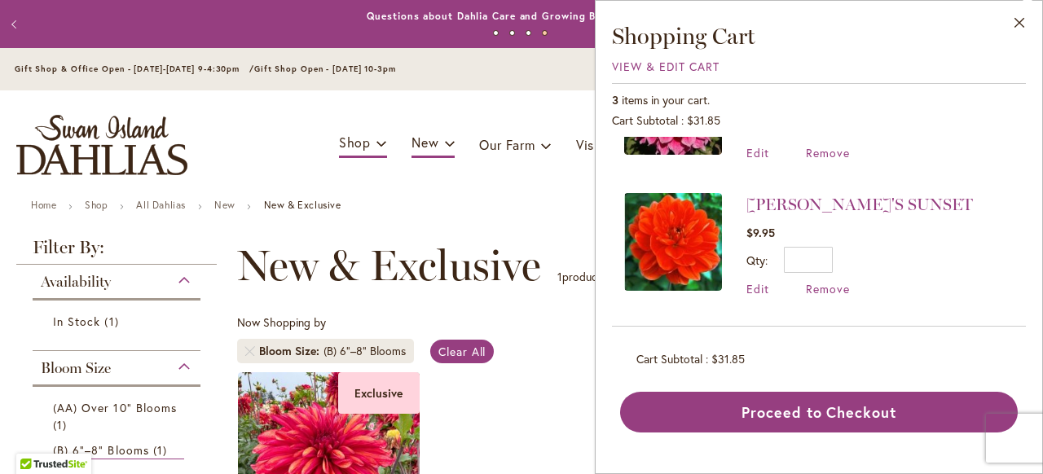
scroll to position [95, 0]
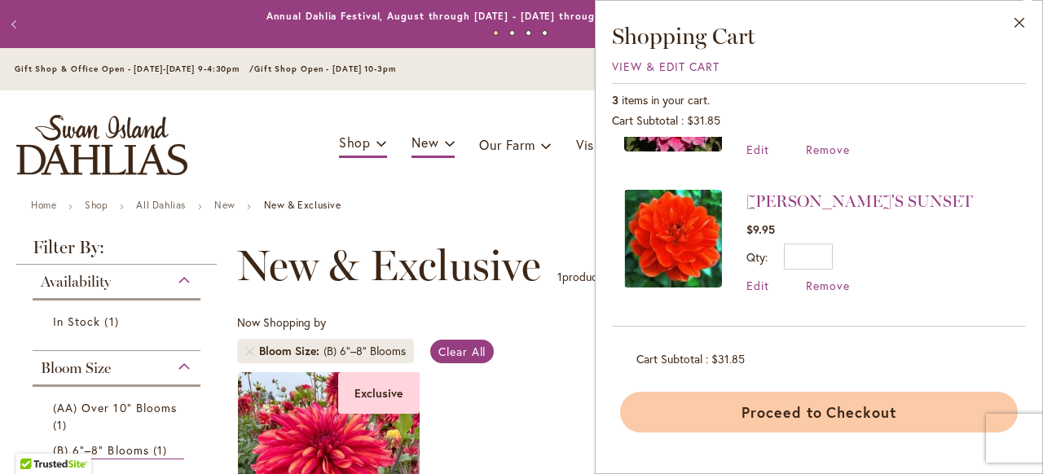
click at [855, 413] on button "Proceed to Checkout" at bounding box center [819, 412] width 398 height 41
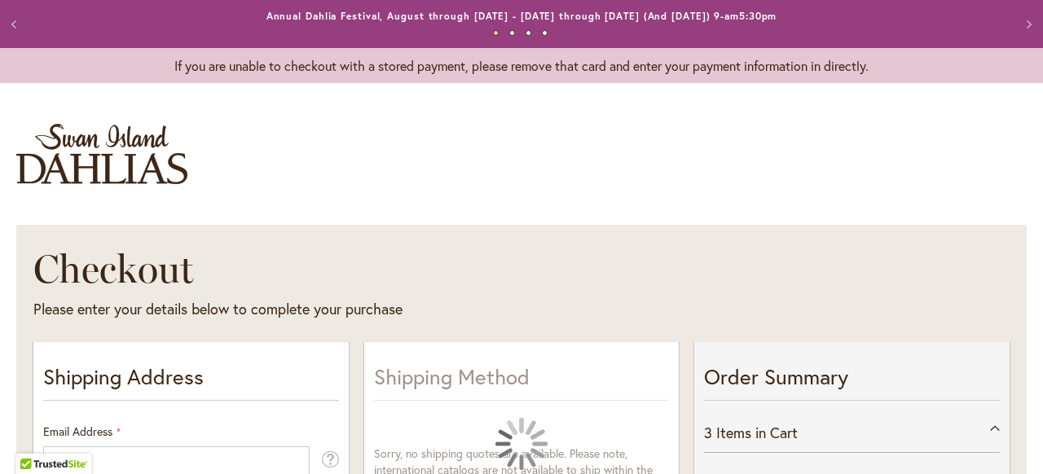
select select "**"
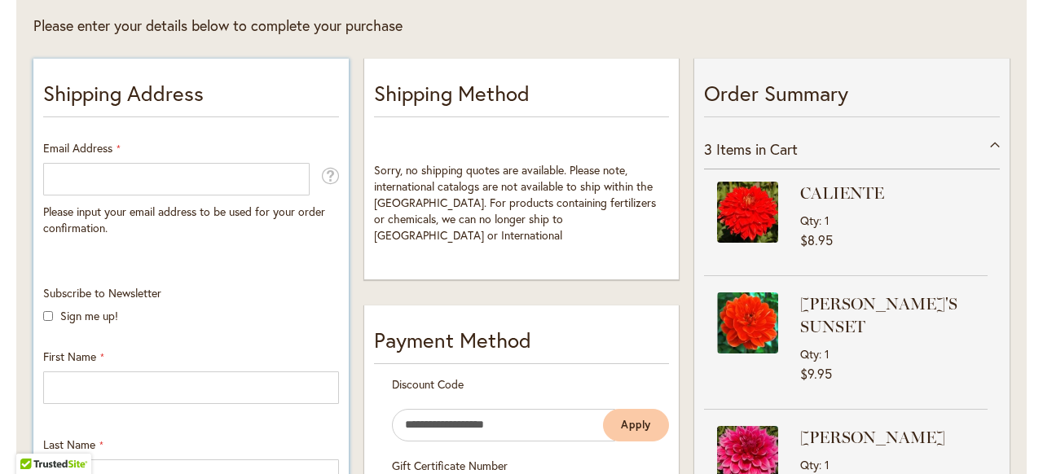
scroll to position [287, 0]
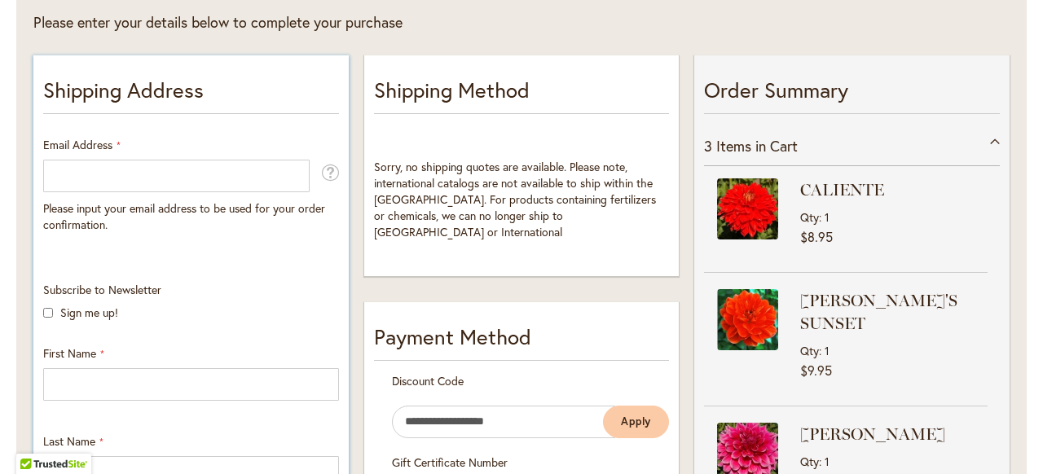
click at [135, 168] on input "Email Address" at bounding box center [176, 176] width 266 height 33
type input "**********"
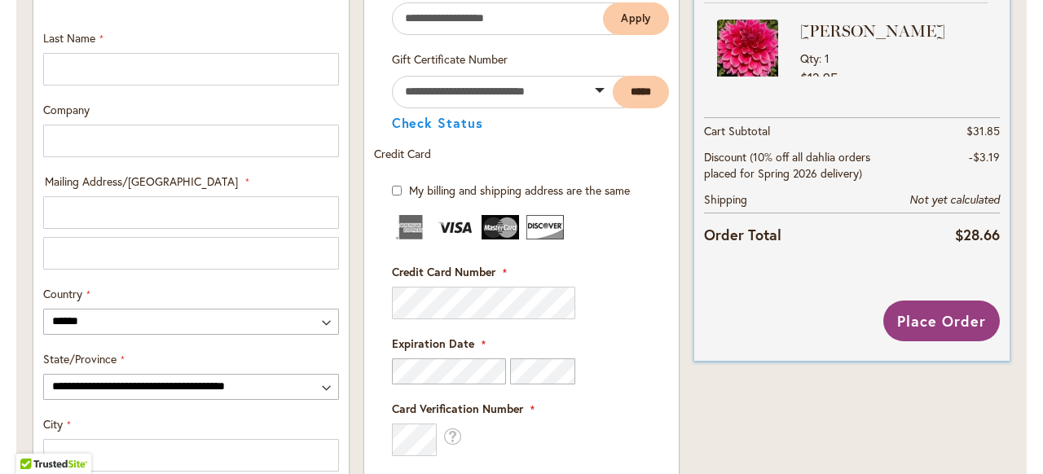
scroll to position [694, 0]
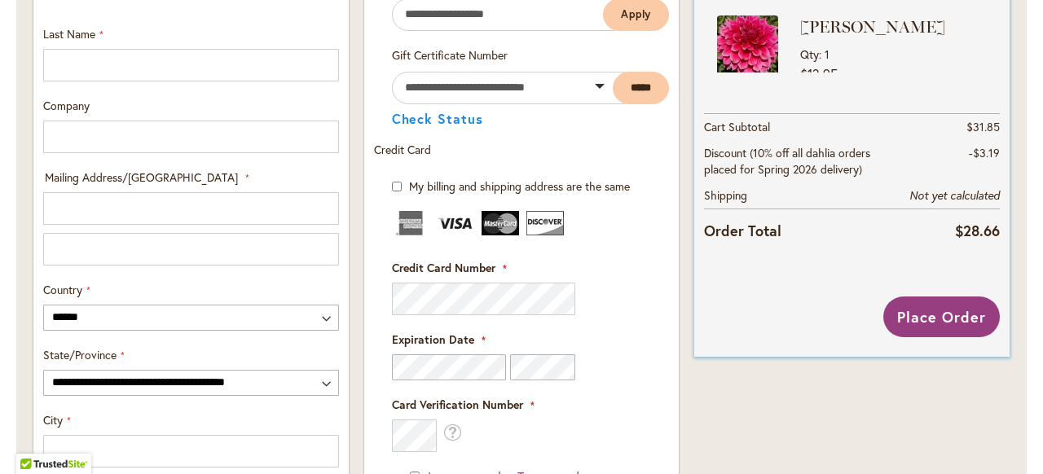
click at [745, 42] on img at bounding box center [747, 45] width 61 height 61
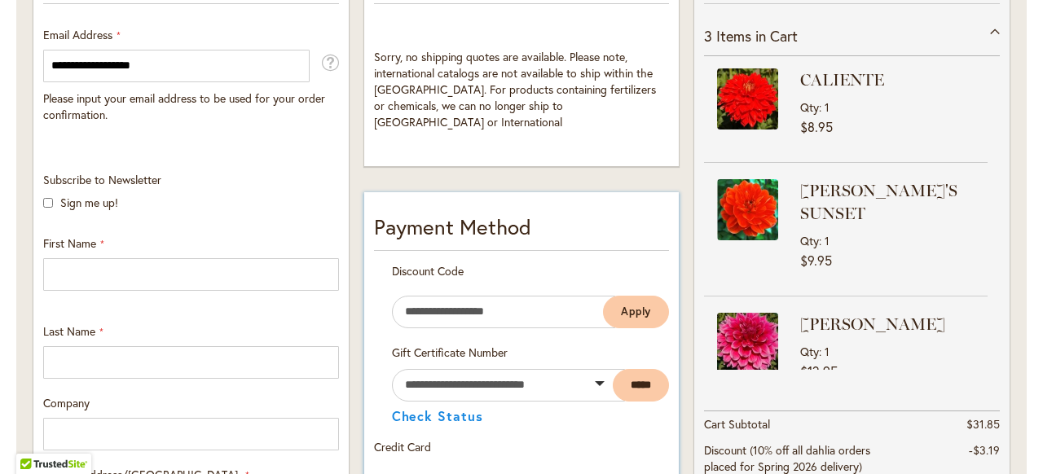
scroll to position [398, 0]
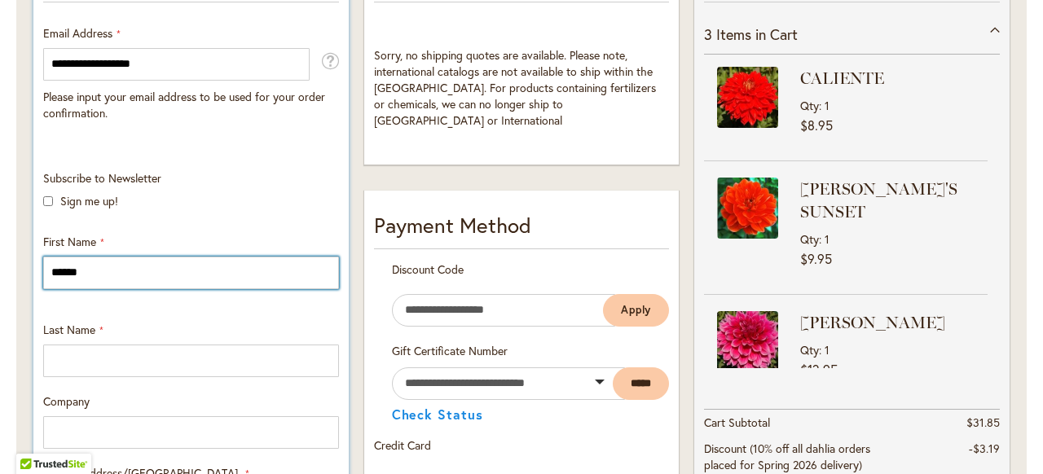
type input "*****"
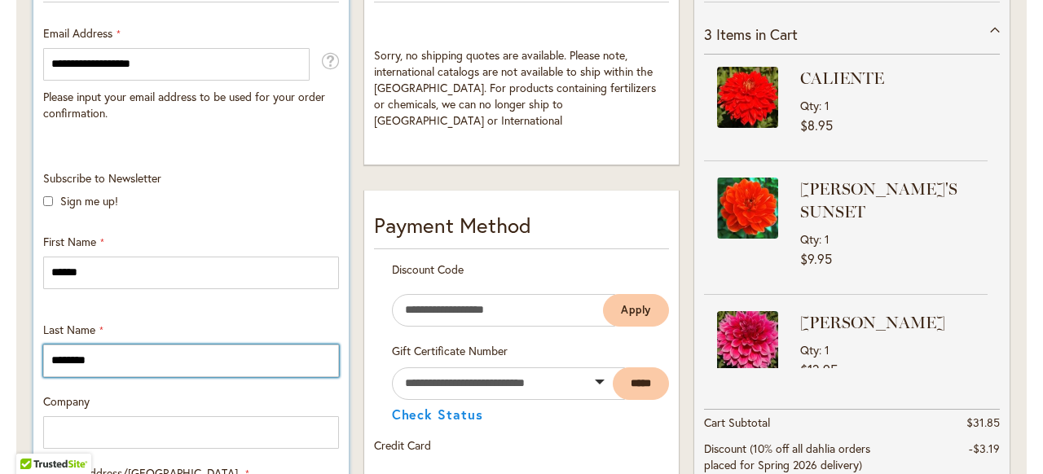
type input "********"
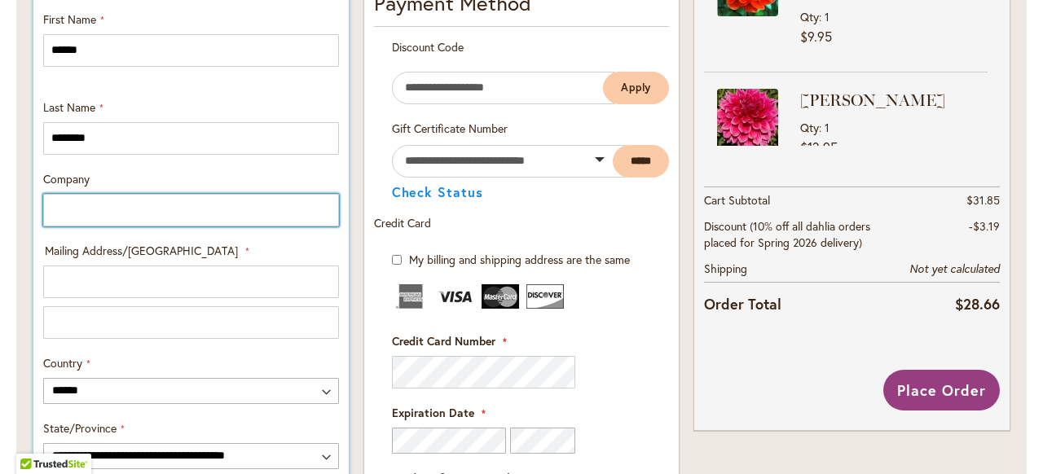
scroll to position [628, 0]
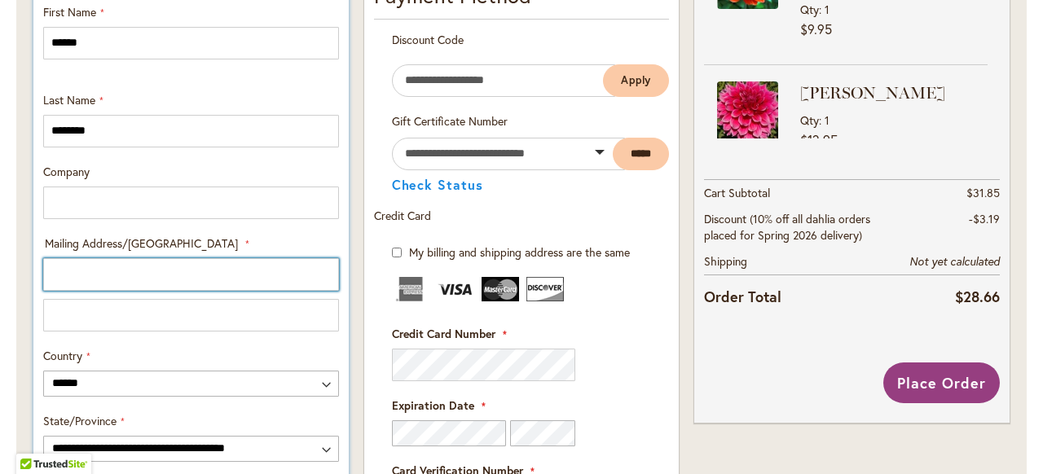
type input "*"
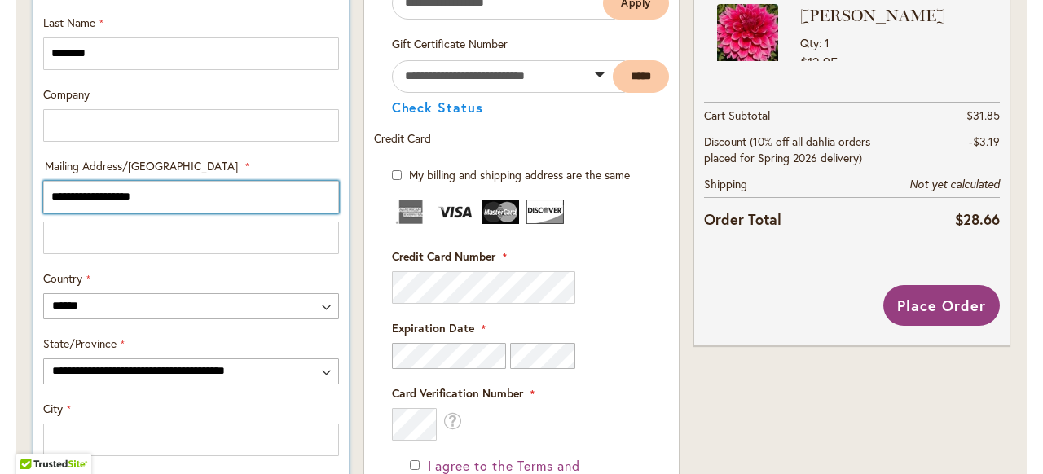
scroll to position [722, 0]
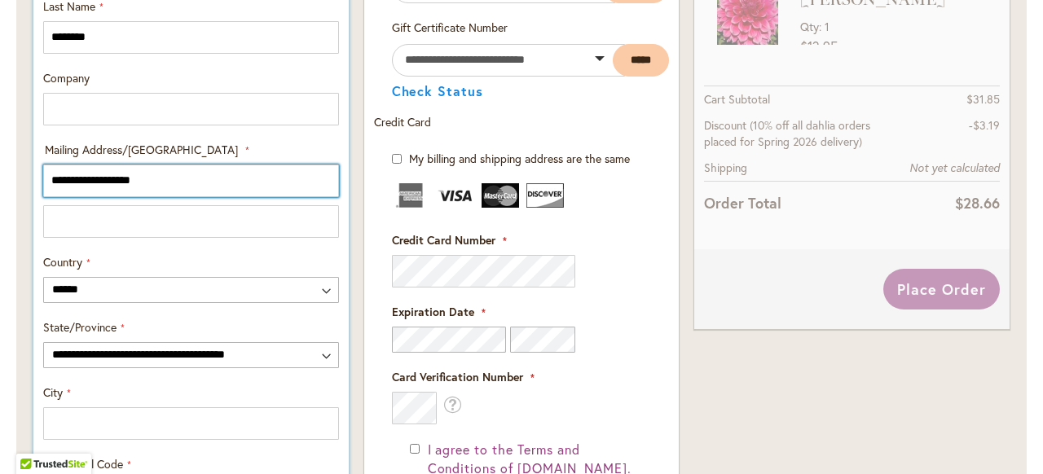
type input "**********"
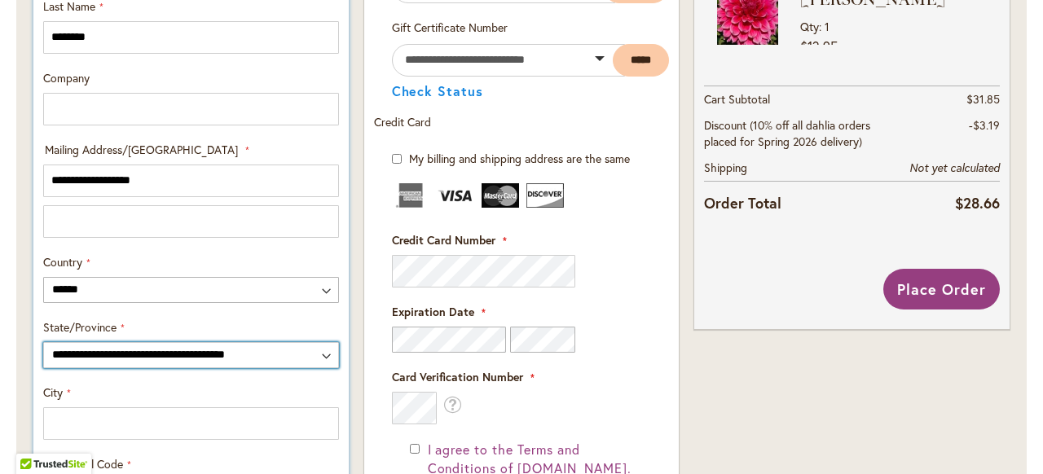
select select "**"
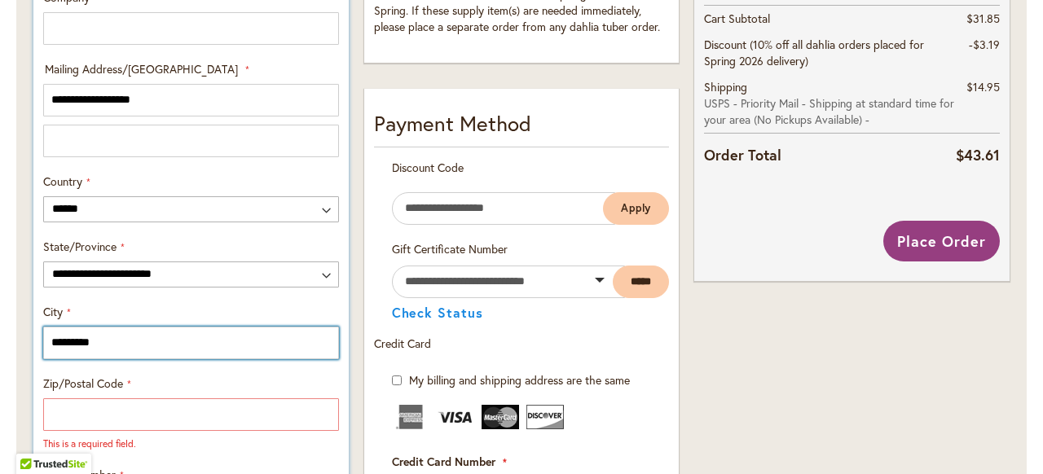
scroll to position [816, 0]
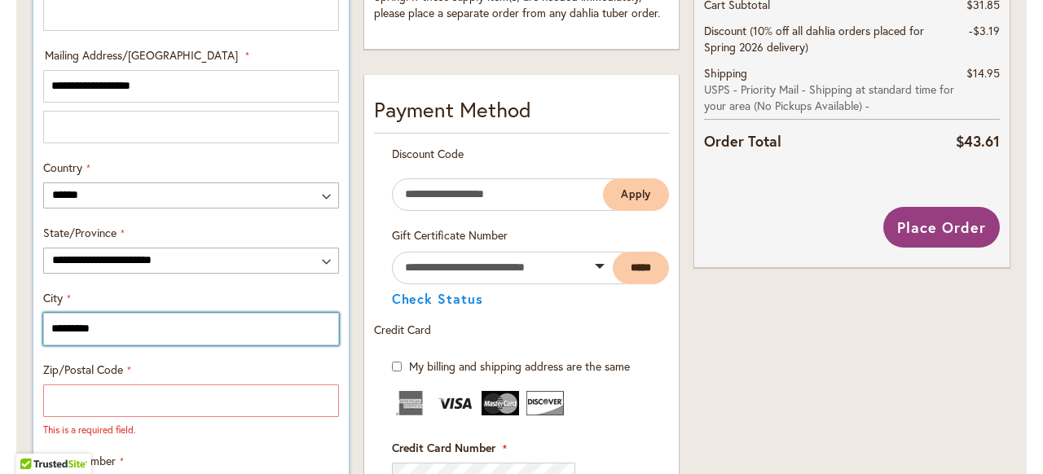
type input "*********"
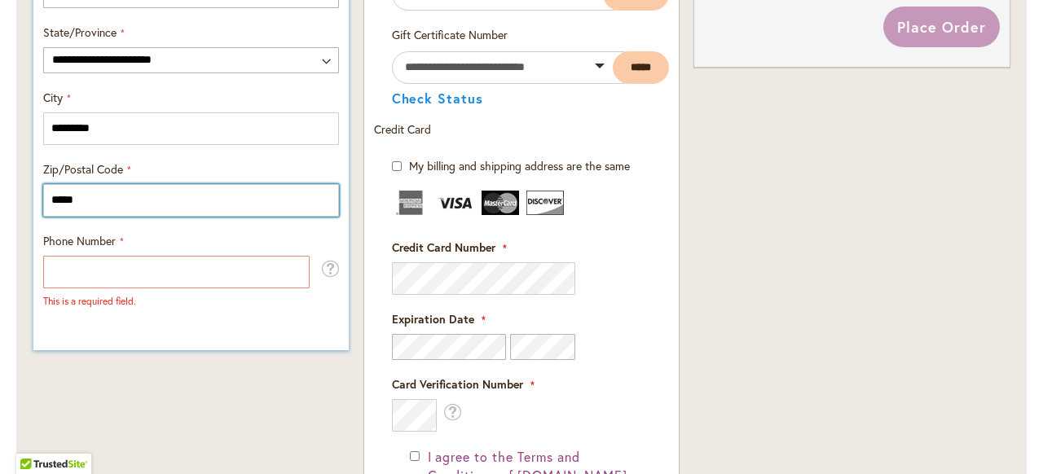
scroll to position [1014, 0]
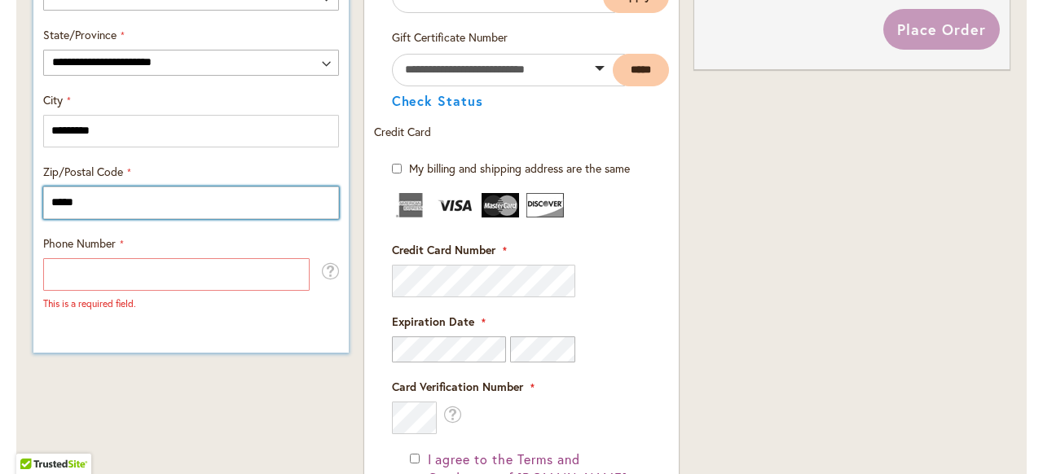
type input "*****"
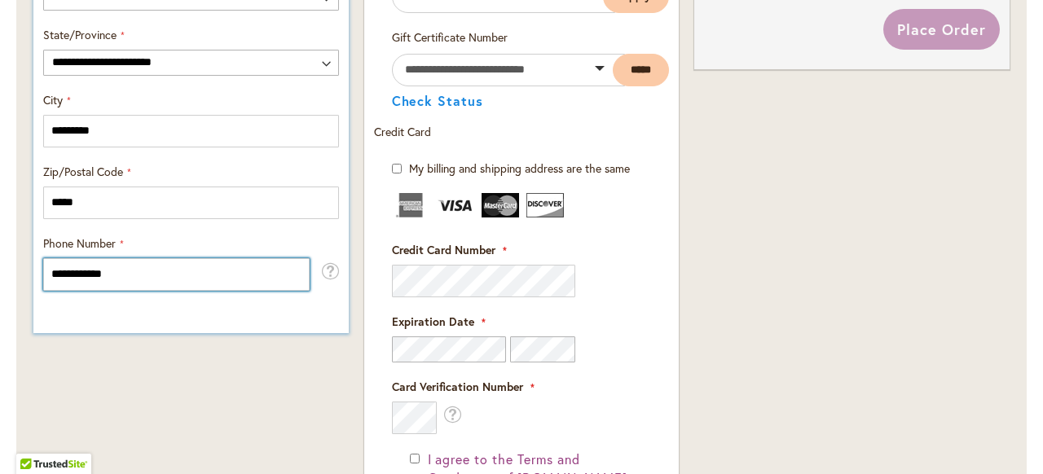
scroll to position [960, 0]
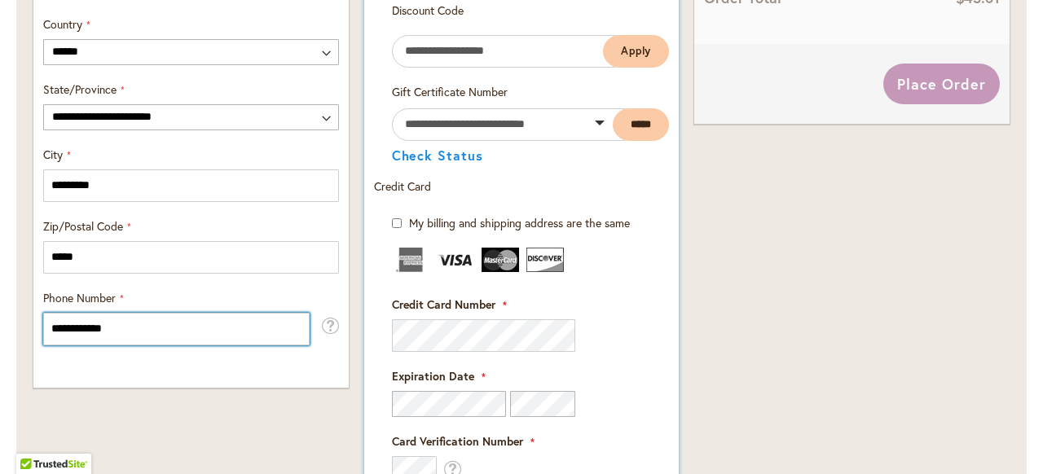
type input "**********"
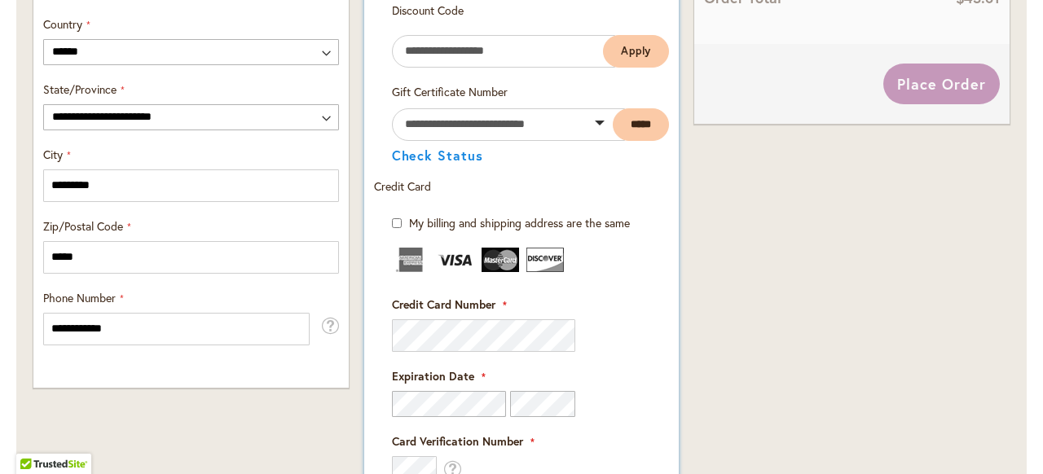
click at [450, 327] on fieldset "Payment Information Payment Method Discount Code Enter discount code Apply Gift…" at bounding box center [522, 390] width 296 height 878
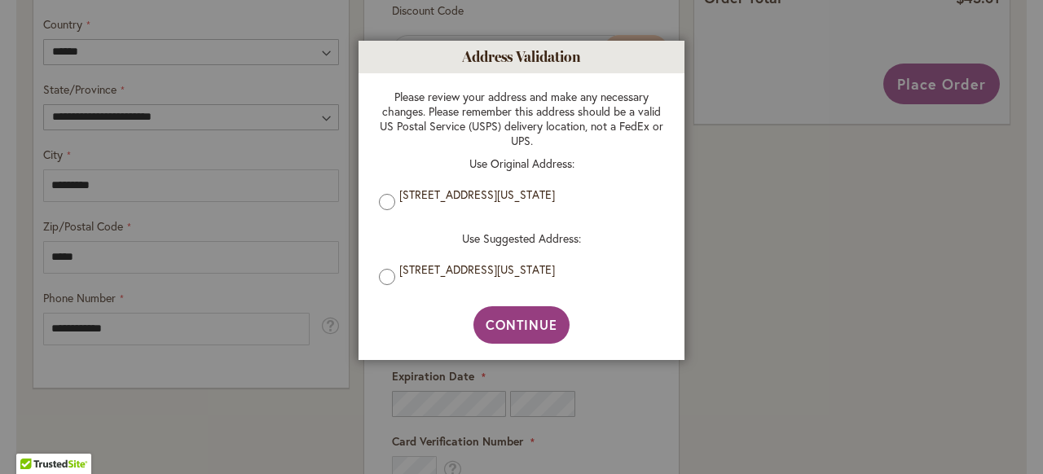
drag, startPoint x: 531, startPoint y: 330, endPoint x: 544, endPoint y: 331, distance: 13.1
click at [532, 329] on span "Continue" at bounding box center [521, 324] width 72 height 17
type input "**********"
type input "*********"
type input "**********"
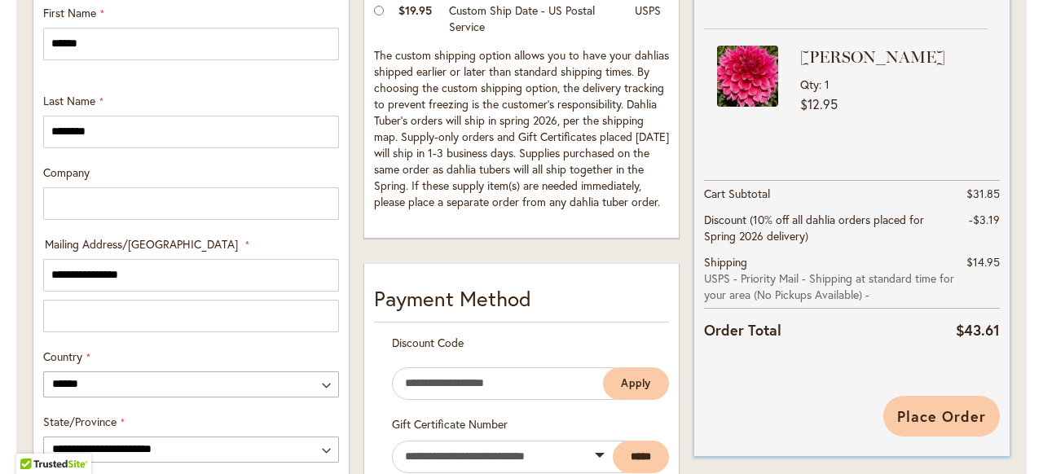
scroll to position [631, 0]
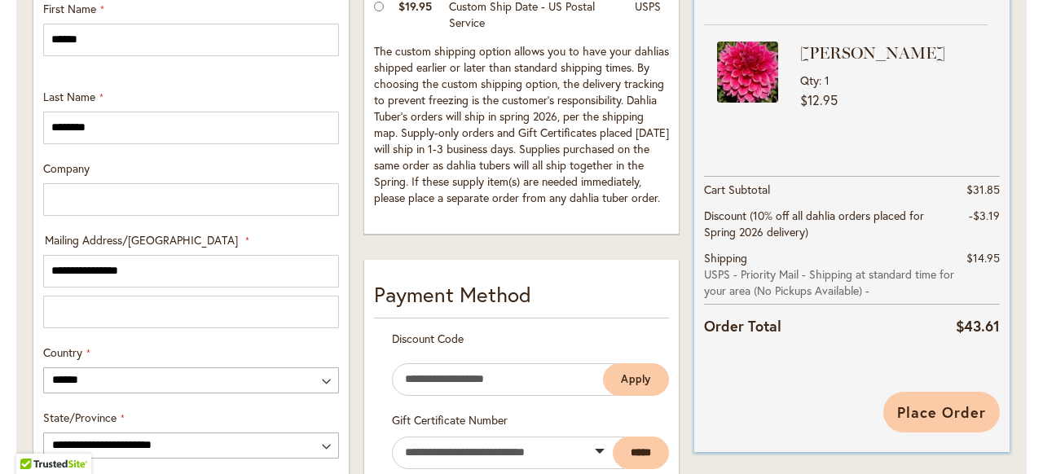
click at [956, 413] on span "Place Order" at bounding box center [941, 412] width 89 height 20
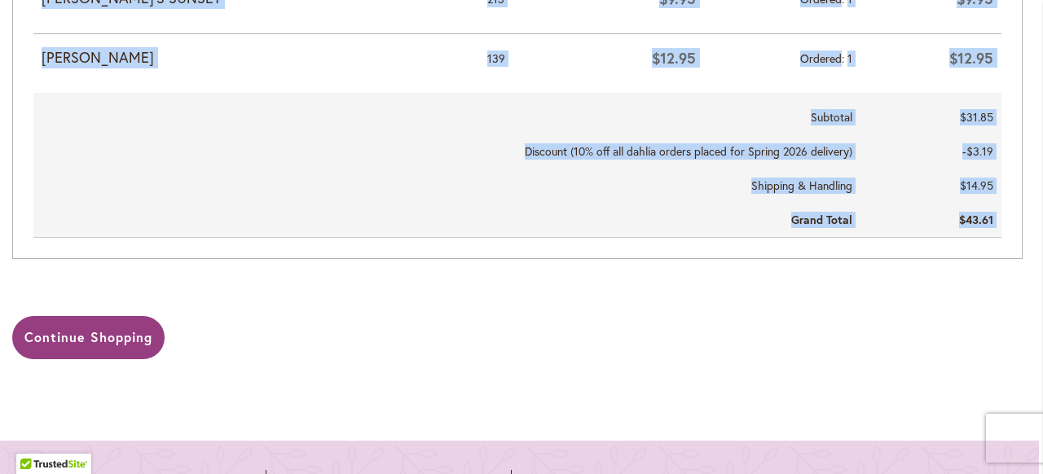
drag, startPoint x: 415, startPoint y: 76, endPoint x: 1030, endPoint y: 486, distance: 738.7
click at [1030, 473] on html "Skip to Accessibility Information The store will not work correctly in the case…" at bounding box center [521, 237] width 1043 height 474
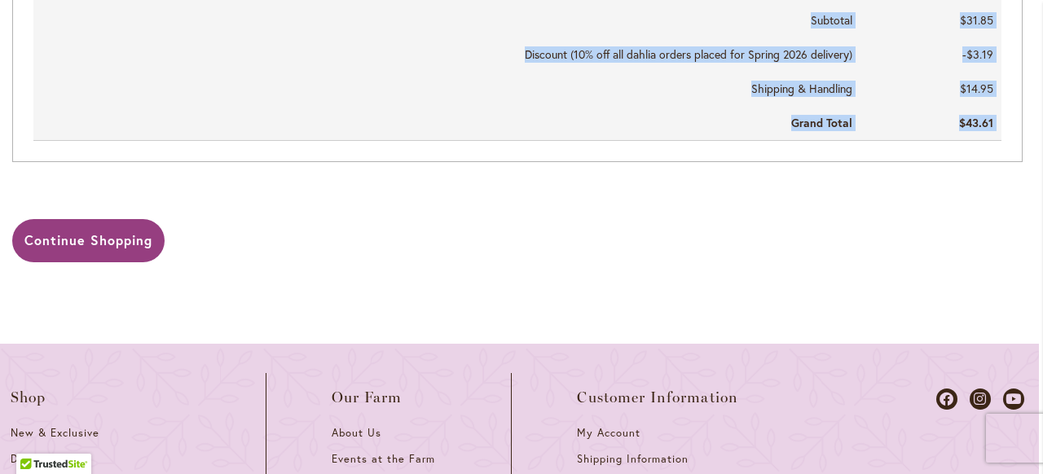
scroll to position [3, 4]
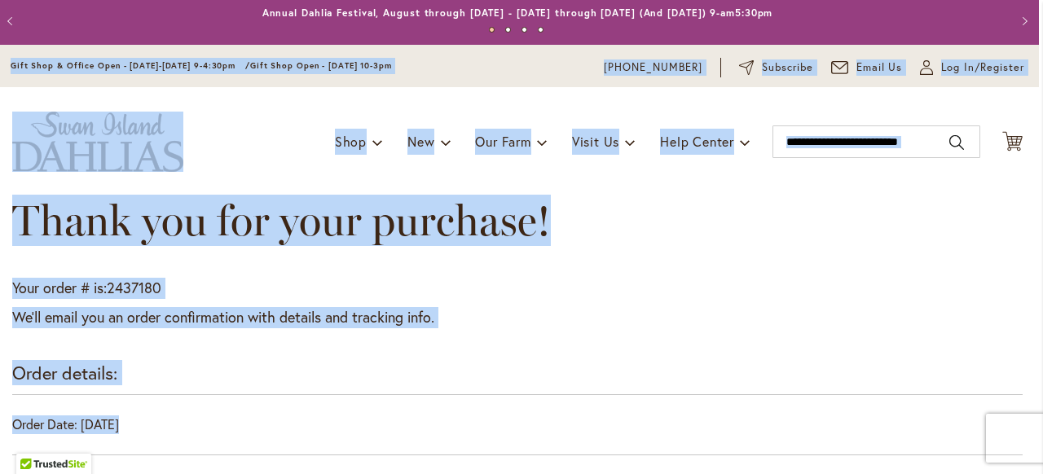
click at [886, 179] on div "Toggle Nav Shop Dahlia Tubers Collections Fresh Cut Dahlias Gardening Supplies …" at bounding box center [517, 141] width 1043 height 109
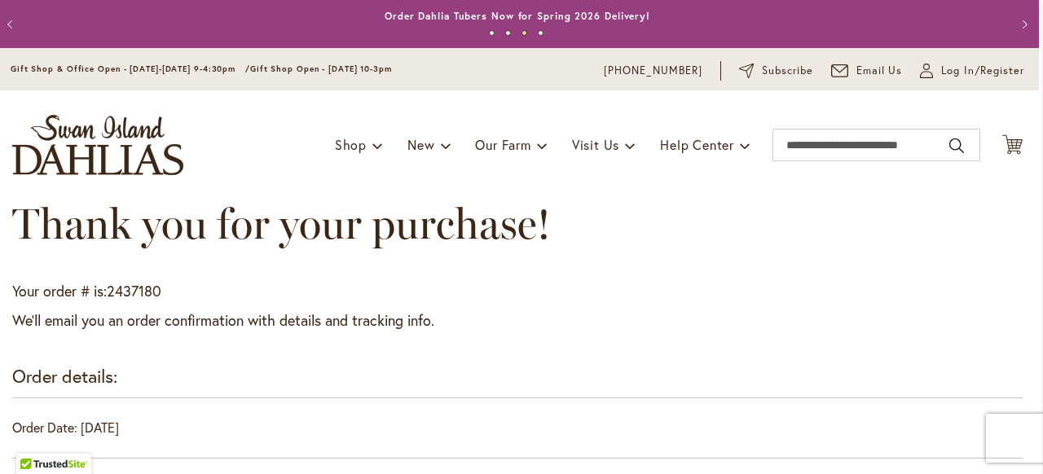
scroll to position [0, 0]
